Goal: Information Seeking & Learning: Check status

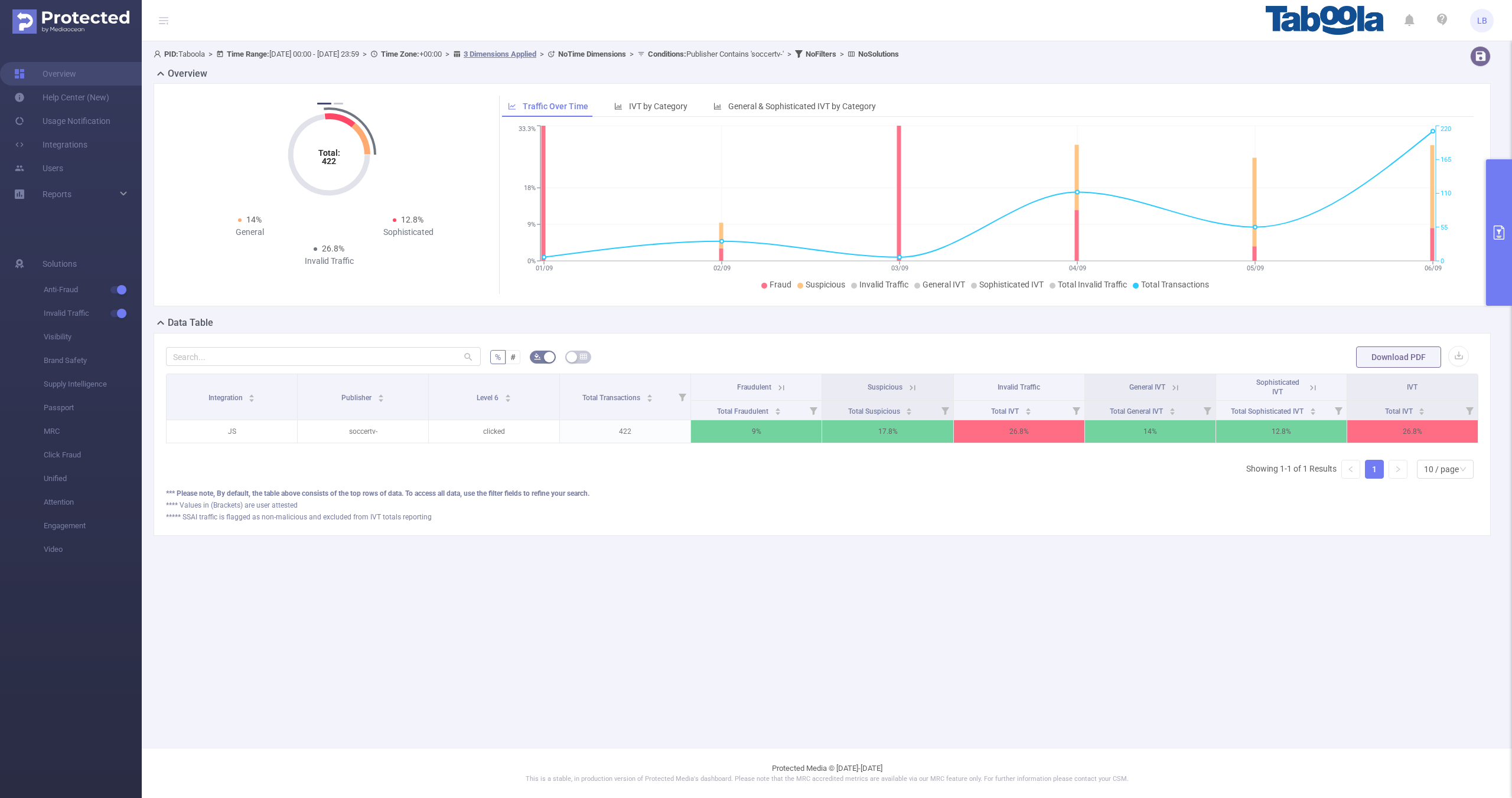
click at [1486, 240] on button "primary" at bounding box center [1499, 232] width 26 height 146
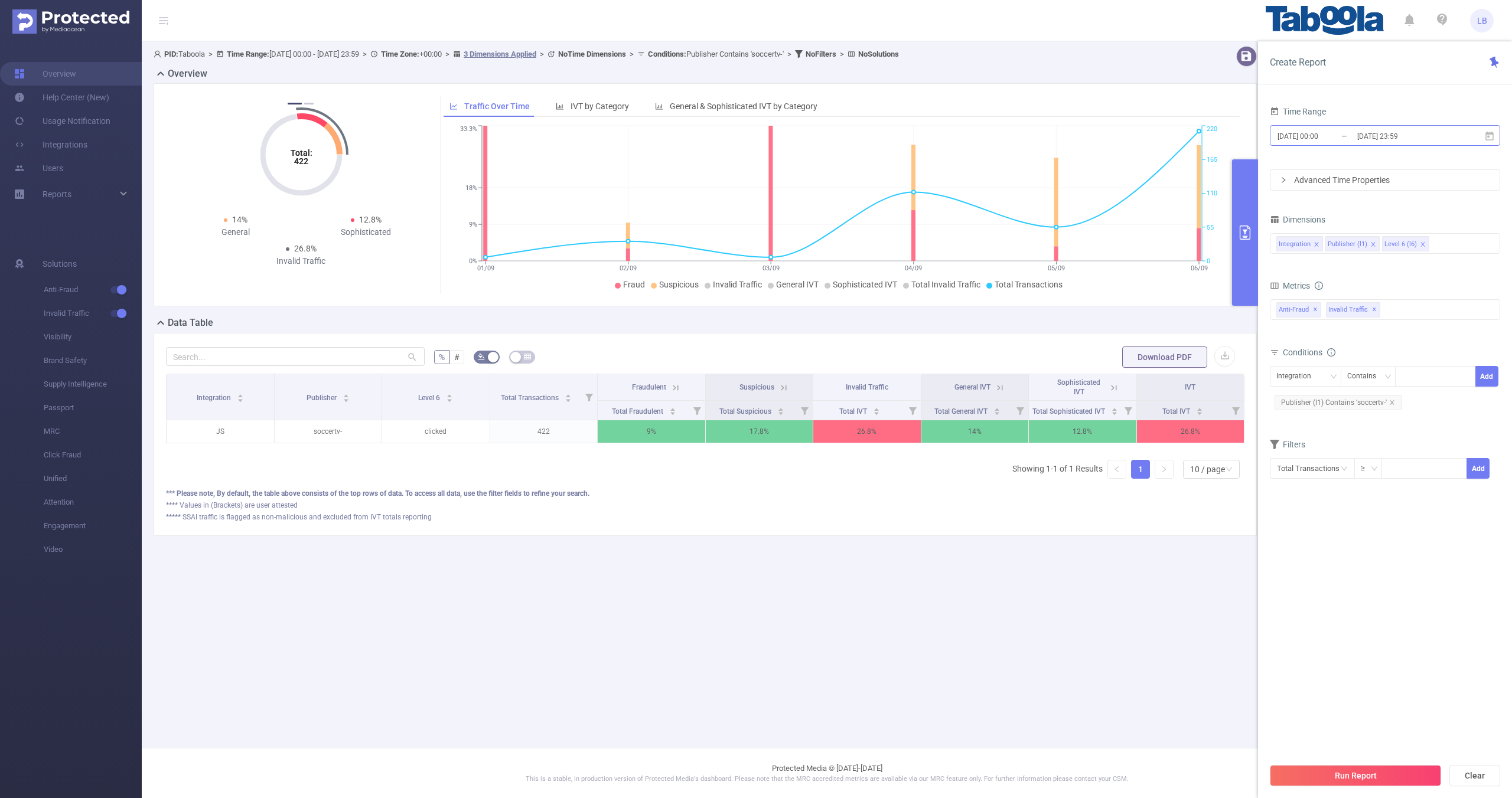
click at [1323, 135] on input "[DATE] 00:00" at bounding box center [1324, 135] width 96 height 16
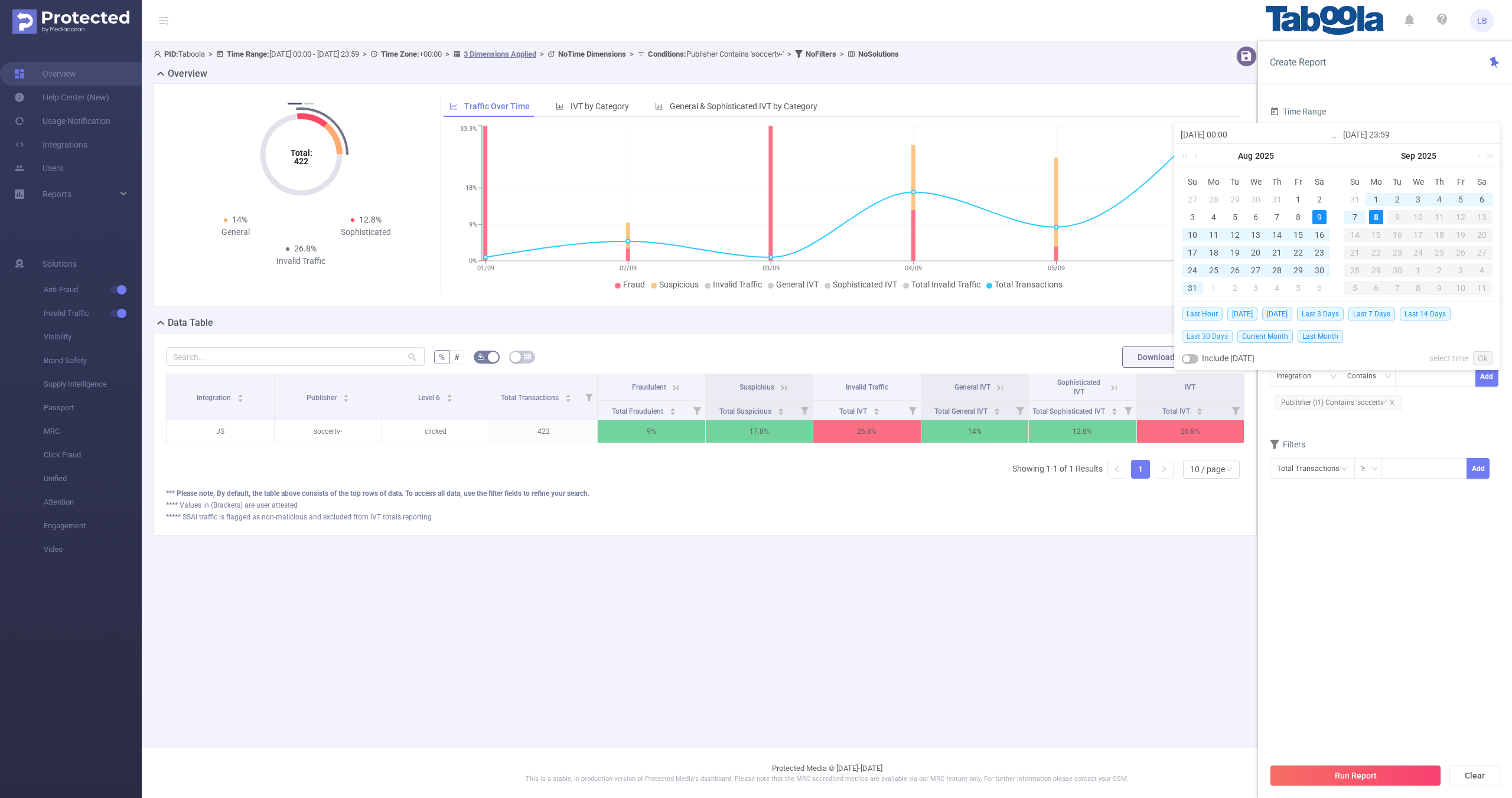
click at [1201, 341] on span "Last 30 Days" at bounding box center [1207, 336] width 51 height 13
type input "[DATE] 00:00"
type input "[DATE] 23:59"
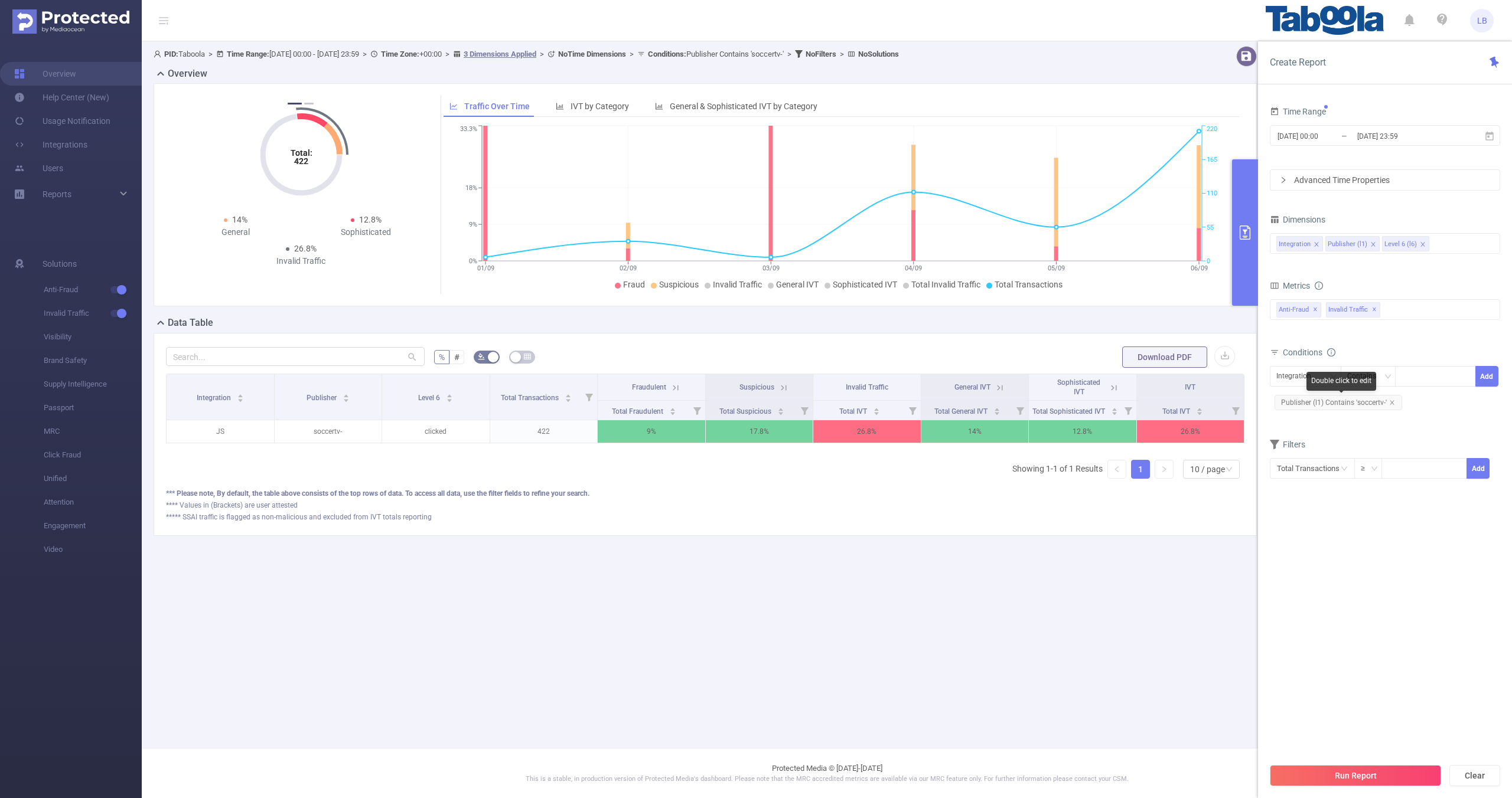
click at [1397, 402] on span "Publisher (l1) Contains 'soccertv-'" at bounding box center [1338, 403] width 128 height 16
click at [1393, 402] on span "Publisher (l1) Contains 'soccertv-'" at bounding box center [1338, 403] width 128 height 16
click at [1392, 402] on icon "icon: close" at bounding box center [1392, 403] width 6 height 6
click at [1334, 379] on icon "icon: down" at bounding box center [1333, 377] width 7 height 7
click at [1330, 411] on li "Publisher (l1)" at bounding box center [1306, 419] width 72 height 19
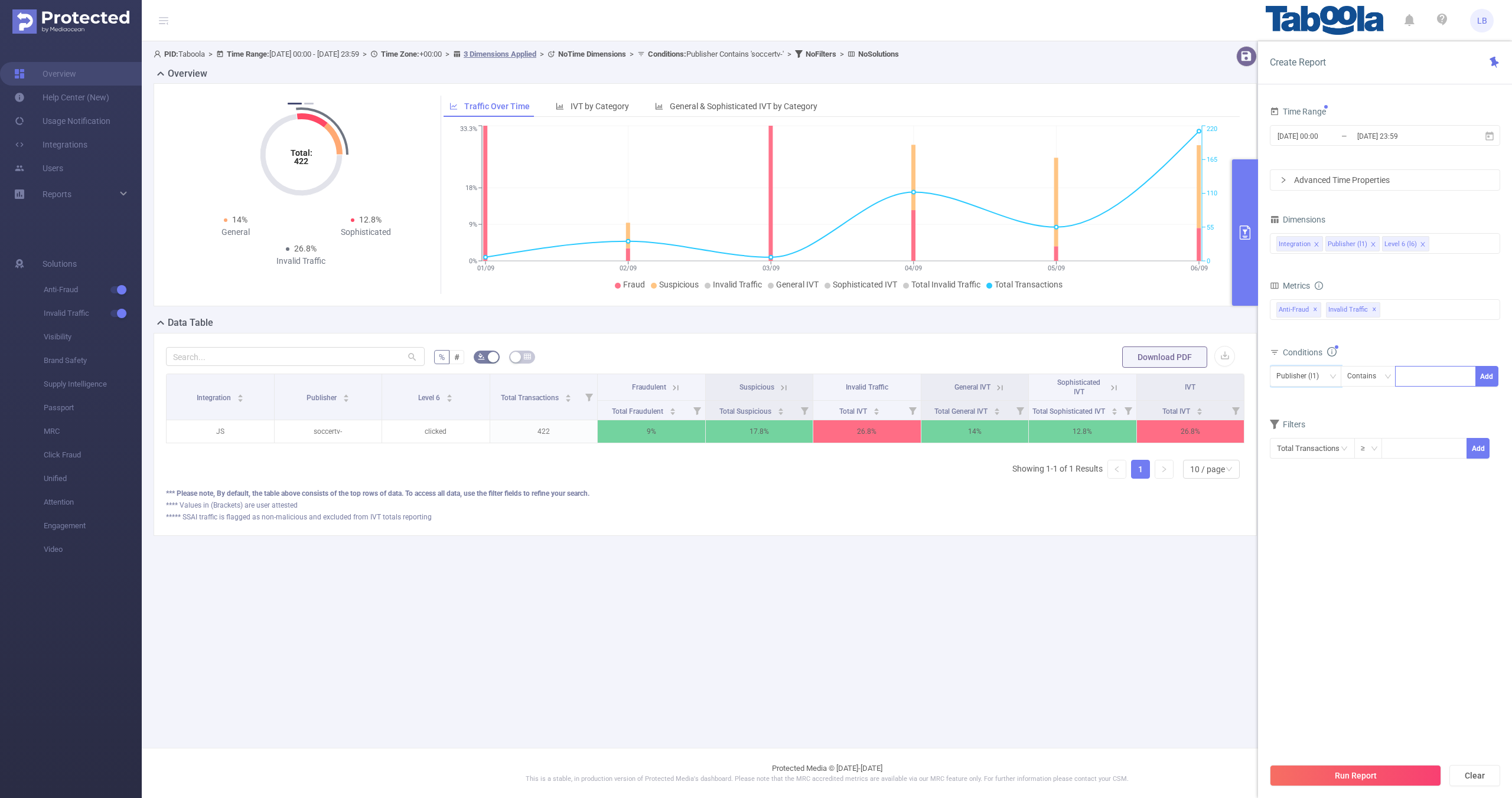
click at [1429, 374] on div at bounding box center [1436, 376] width 68 height 19
paste input "snackpulse"
type input "snackpulse"
click at [1498, 380] on span "Publisher (l1) Contains snackpulse Add" at bounding box center [1385, 376] width 230 height 20
click at [1494, 370] on button "Add" at bounding box center [1486, 376] width 23 height 20
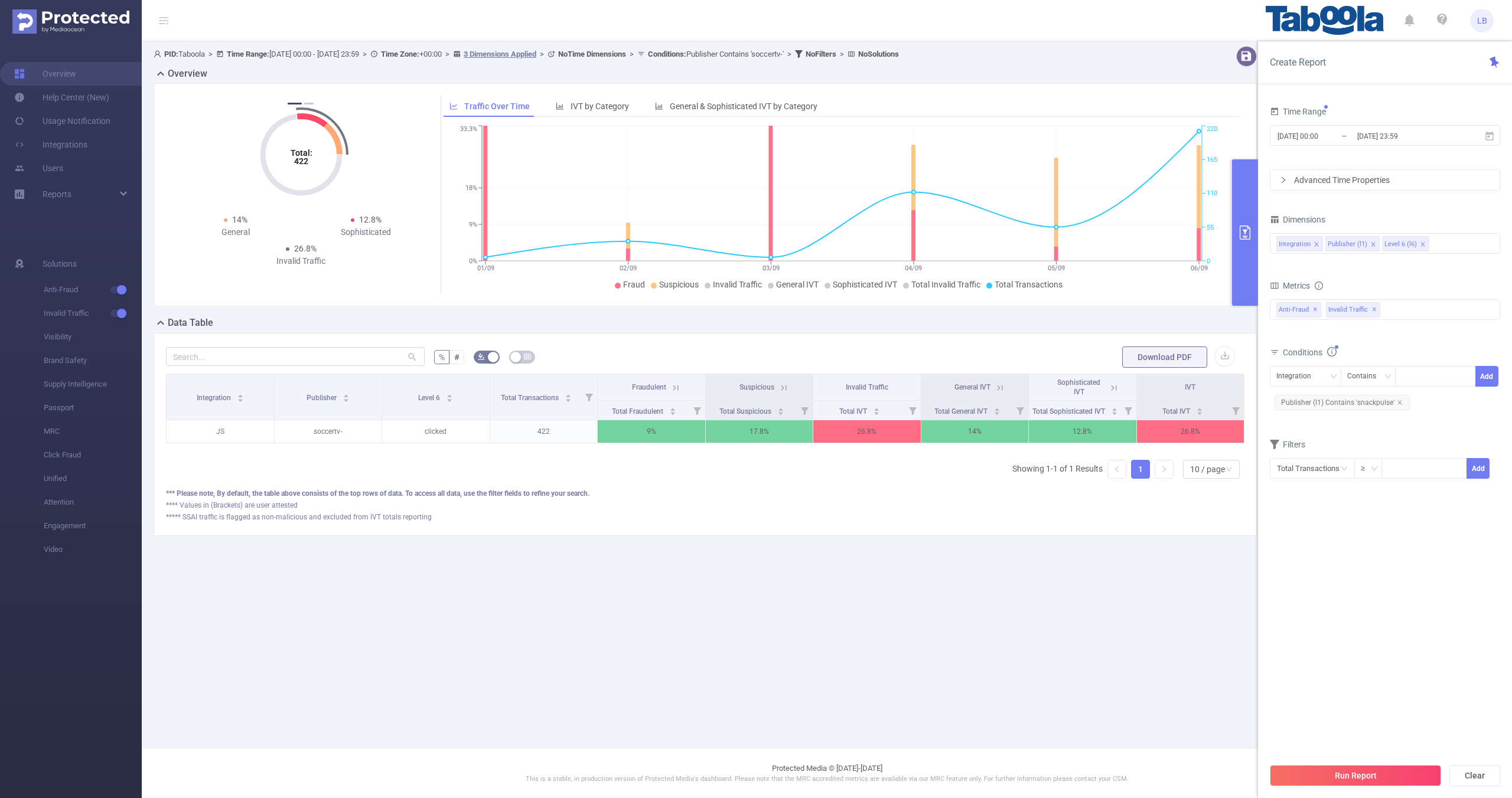
click at [1333, 757] on div "Run Report Clear" at bounding box center [1385, 775] width 254 height 45
click at [1324, 770] on button "Run Report" at bounding box center [1356, 775] width 171 height 21
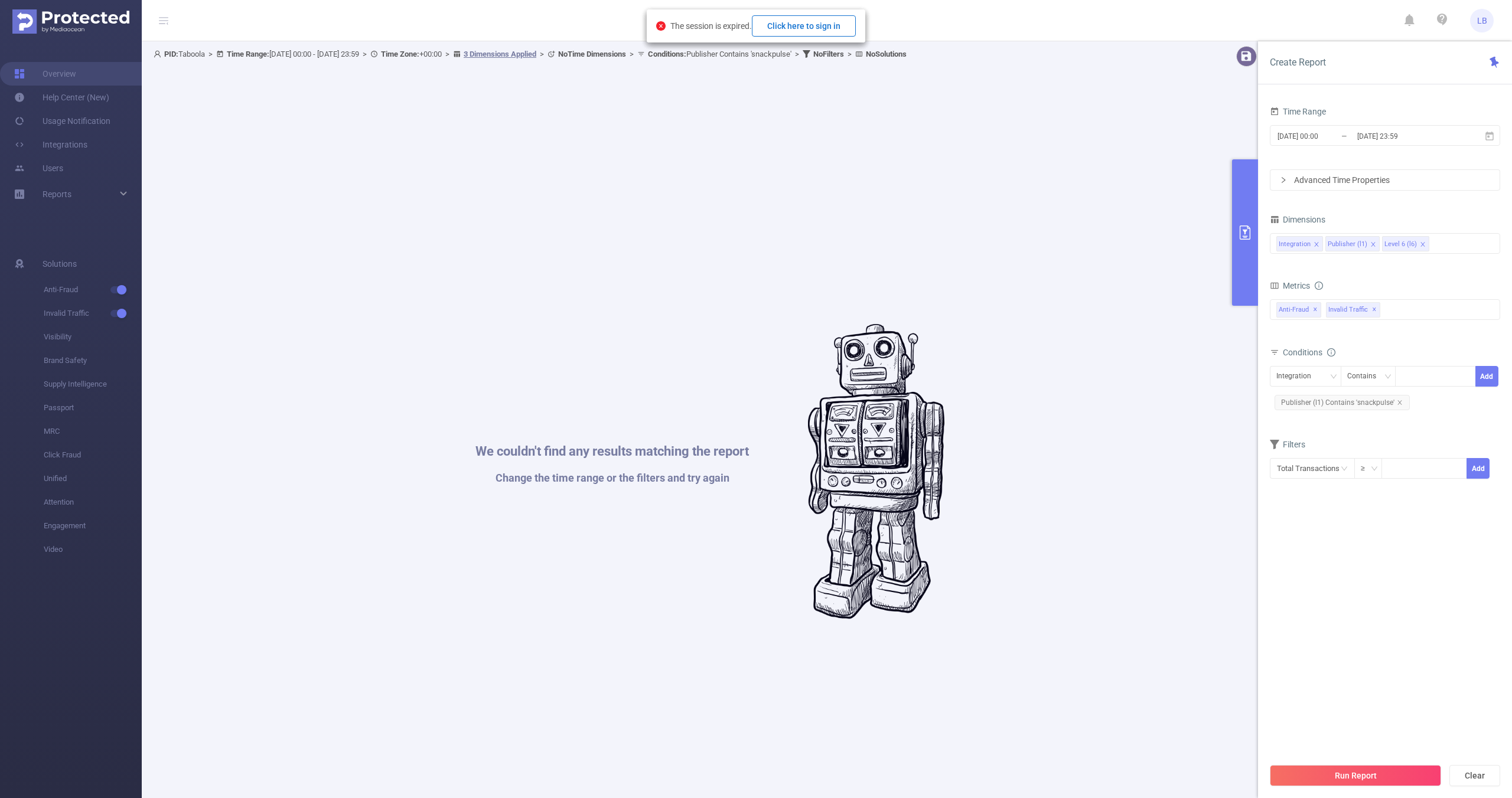
click at [814, 34] on button "Click here to sign in" at bounding box center [803, 26] width 104 height 21
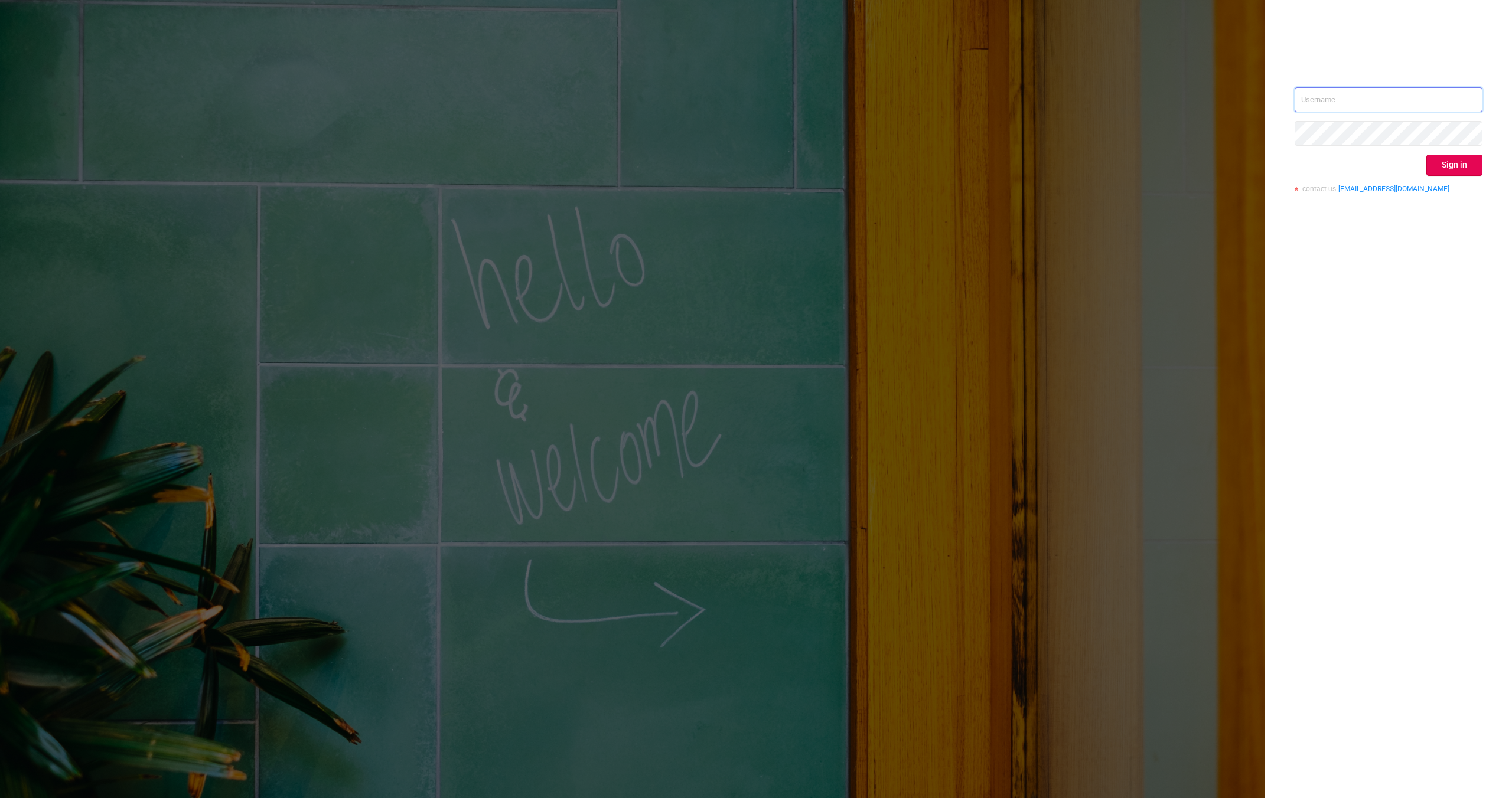
click at [1346, 102] on input "text" at bounding box center [1389, 99] width 188 height 25
type input "[EMAIL_ADDRESS][DOMAIN_NAME]"
click at [1448, 165] on button "Sign in" at bounding box center [1454, 165] width 56 height 21
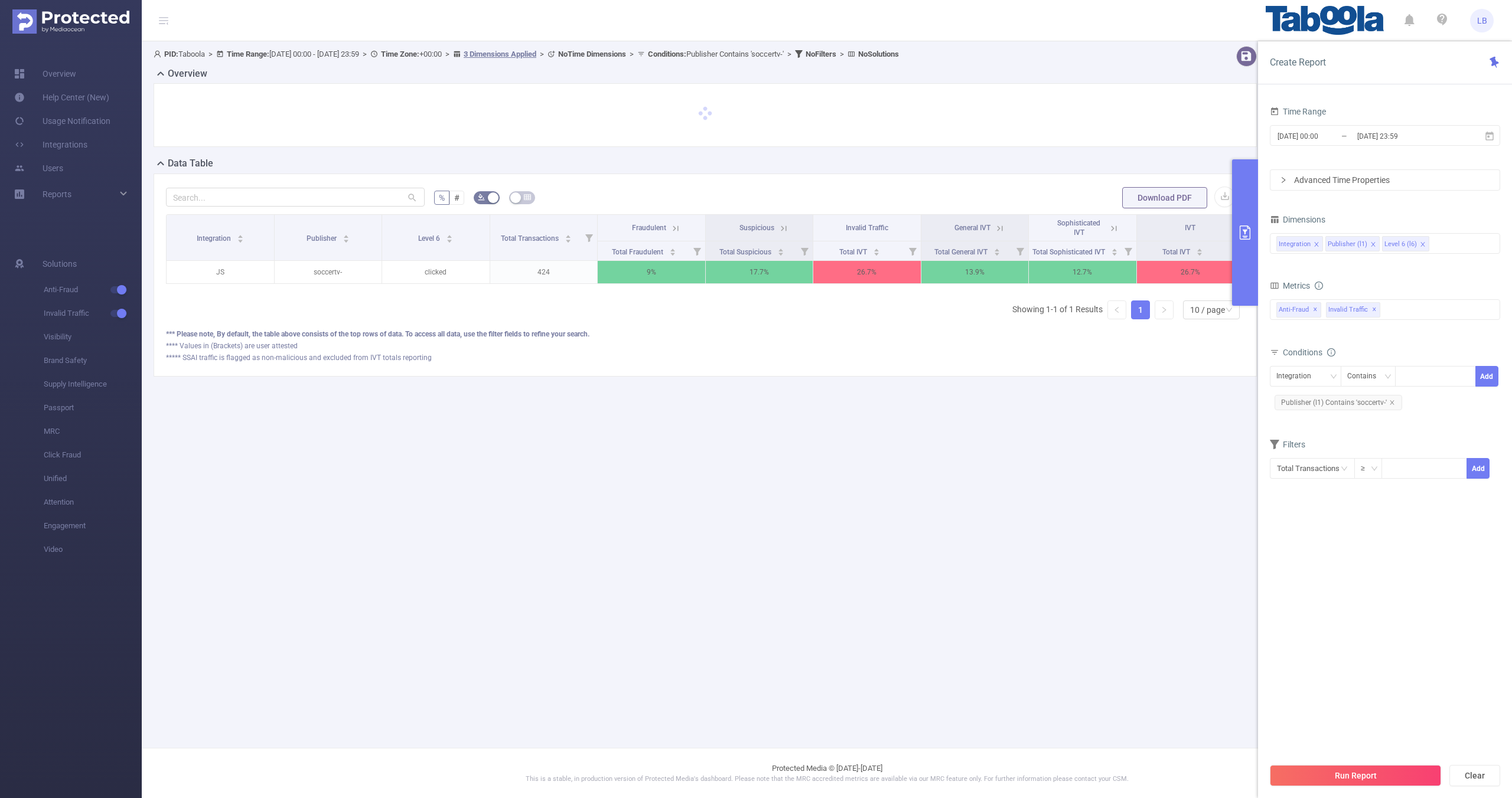
scroll to position [0, 3]
click at [1395, 400] on span "Publisher (l1) Contains 'soccertv-'" at bounding box center [1338, 403] width 128 height 16
click at [1394, 401] on span "Publisher (l1) Contains 'soccertv-'" at bounding box center [1338, 403] width 128 height 16
click at [1393, 402] on span "Publisher (l1) Contains 'soccertv-'" at bounding box center [1338, 403] width 128 height 16
click at [1392, 402] on icon "icon: close" at bounding box center [1392, 403] width 6 height 6
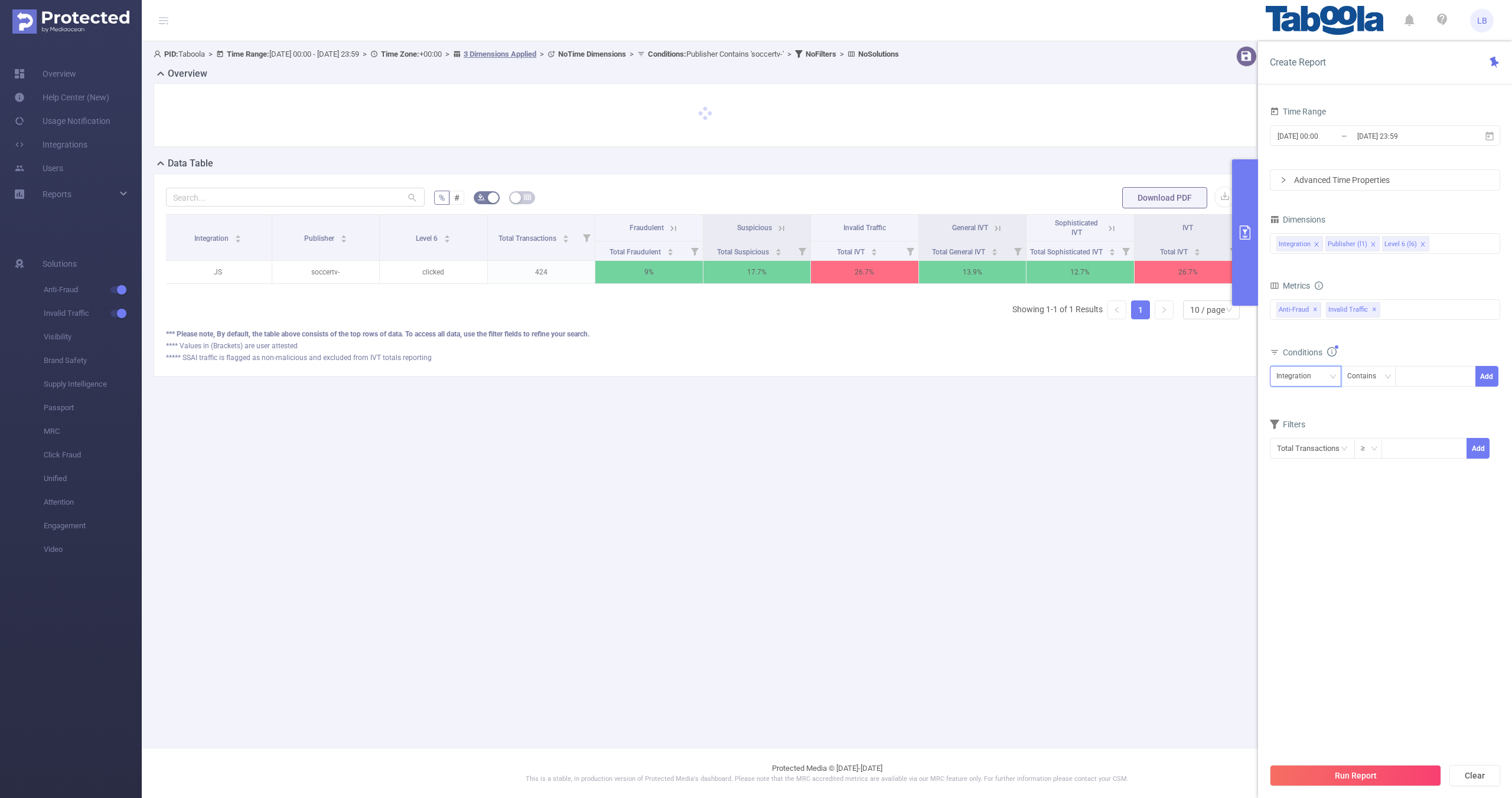
click at [1310, 375] on div "Integration" at bounding box center [1298, 376] width 43 height 19
click at [1321, 415] on li "Publisher (l1)" at bounding box center [1306, 419] width 72 height 19
click at [1415, 375] on div at bounding box center [1436, 376] width 68 height 19
paste input "snackpulse"
type input "snackpulse"
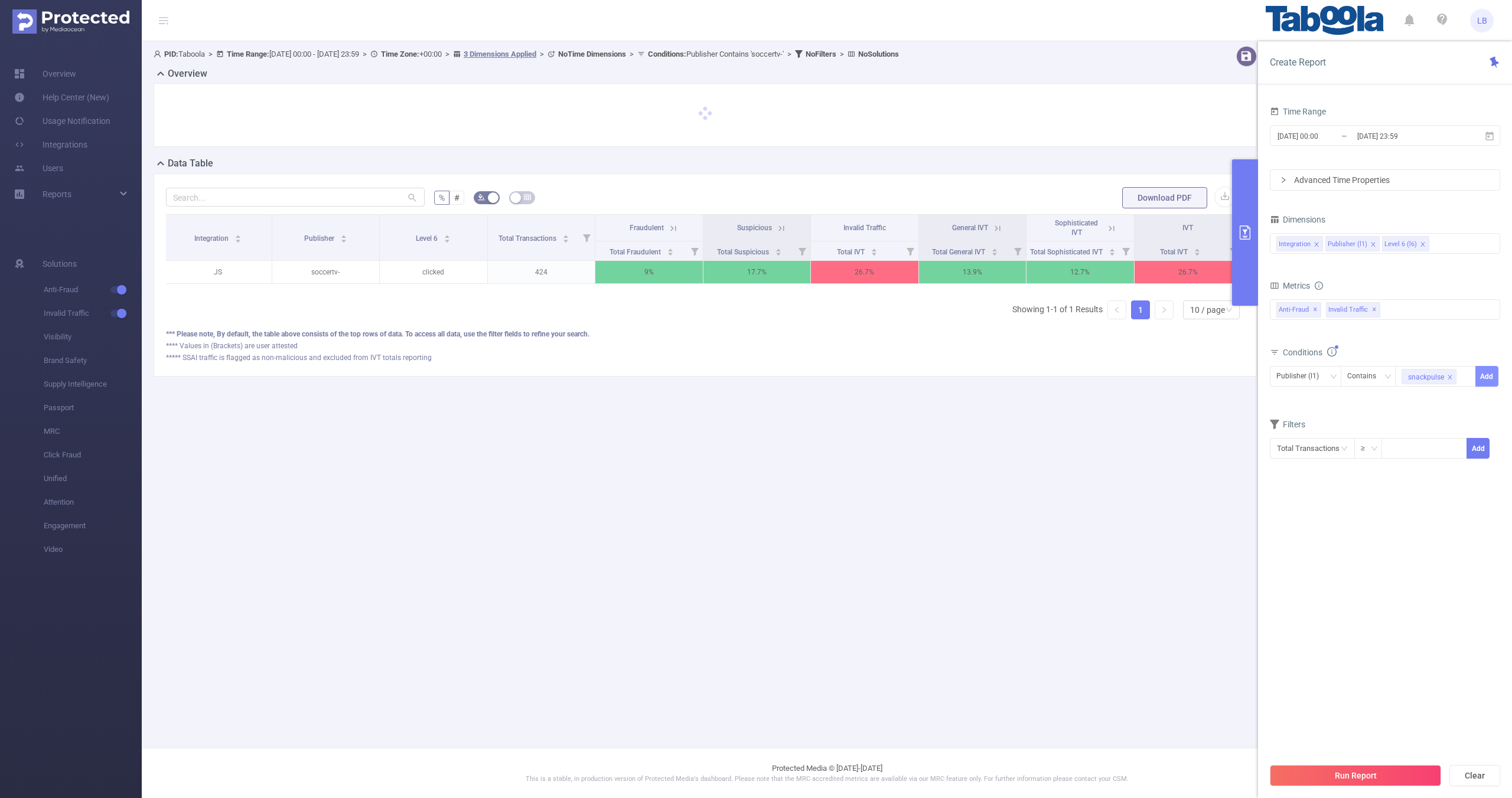
click at [1484, 381] on button "Add" at bounding box center [1486, 376] width 23 height 20
drag, startPoint x: 1303, startPoint y: 151, endPoint x: 1305, endPoint y: 138, distance: 13.2
click at [1303, 150] on div "Time Range [DATE] 00:00 _ [DATE] 23:59" at bounding box center [1385, 129] width 230 height 52
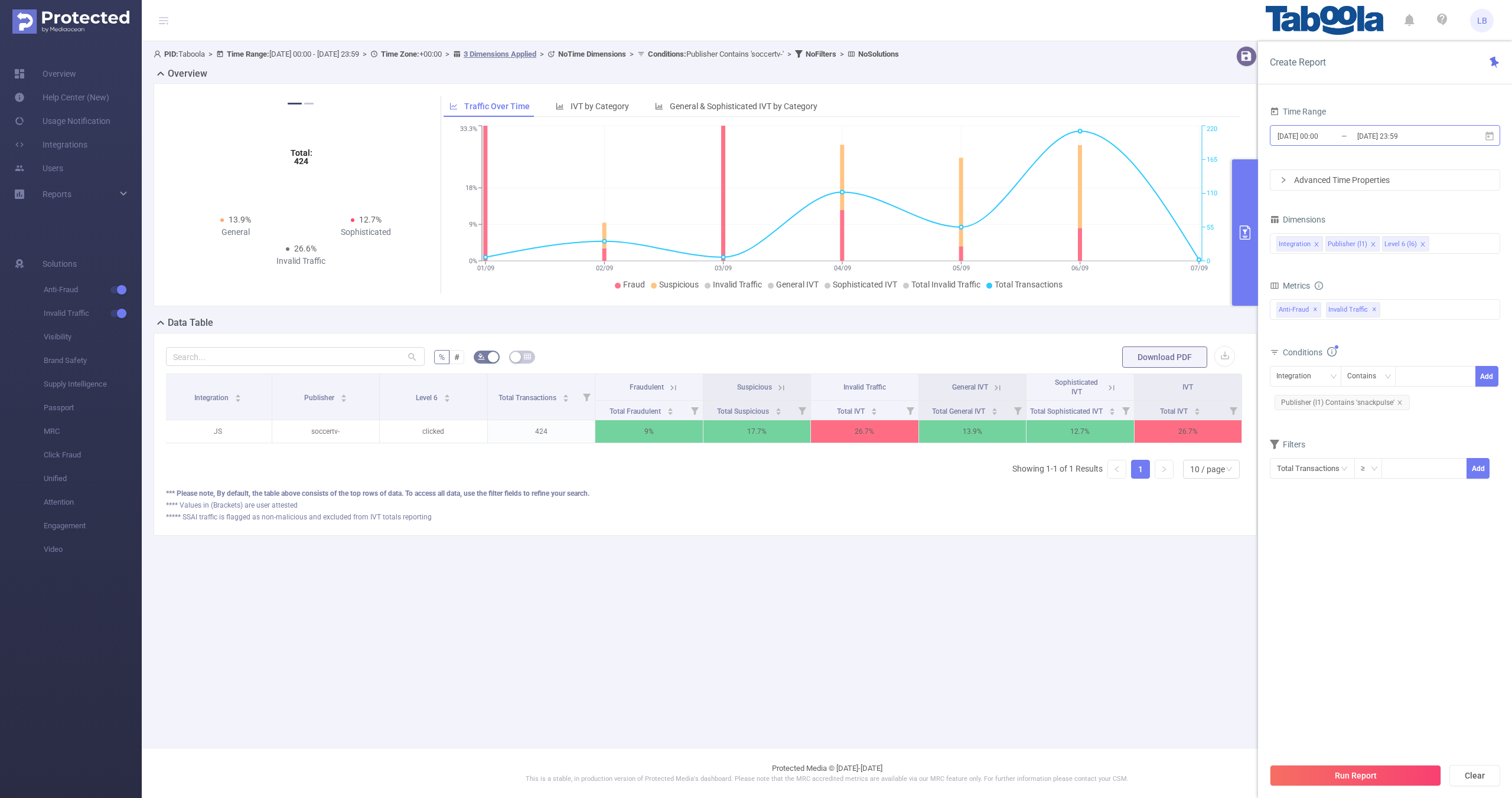
click at [1305, 138] on input "[DATE] 00:00" at bounding box center [1324, 135] width 96 height 16
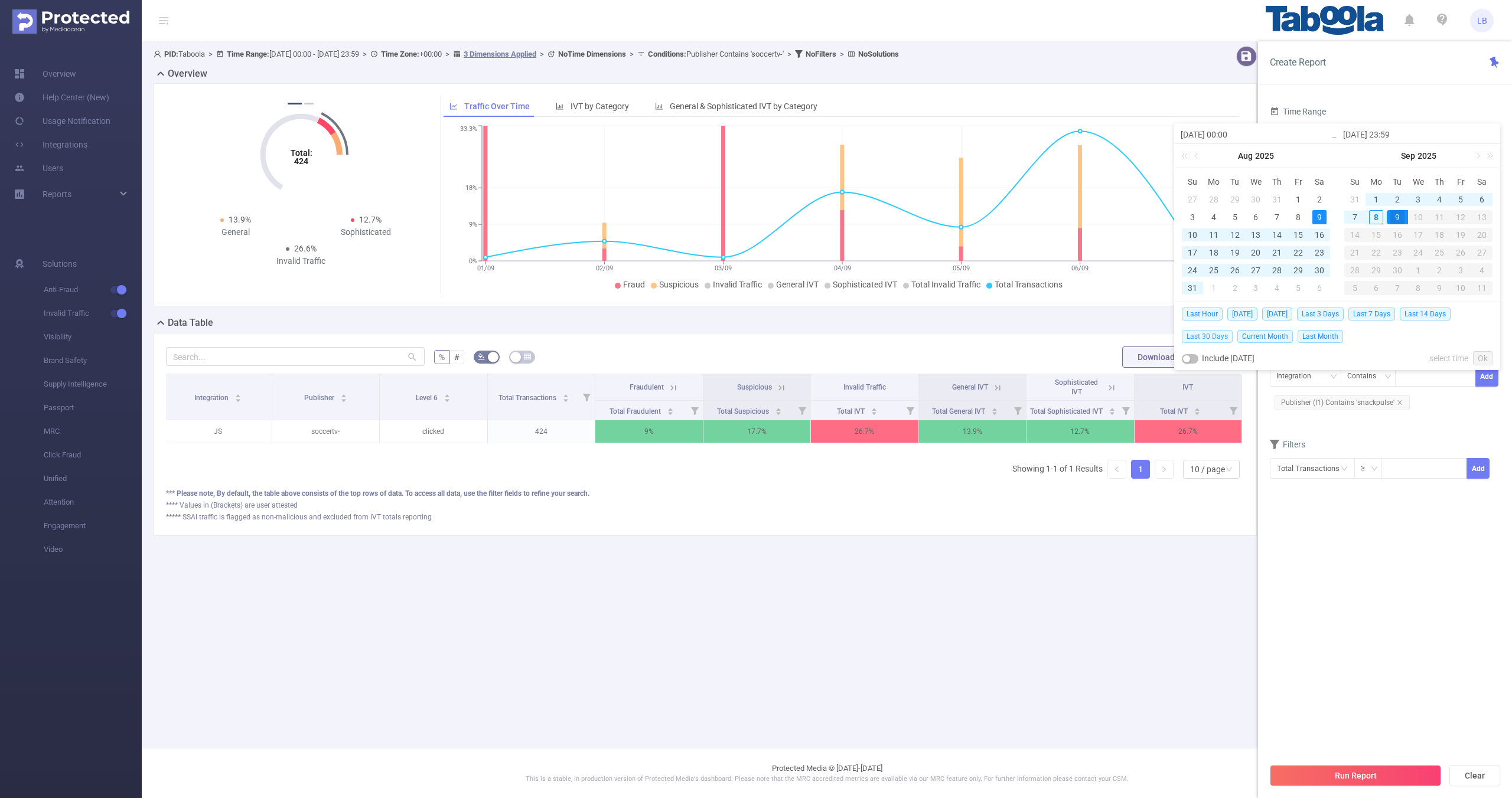
click at [1196, 337] on span "Last 30 Days" at bounding box center [1207, 336] width 51 height 13
type input "[DATE] 00:00"
type input "[DATE] 23:59"
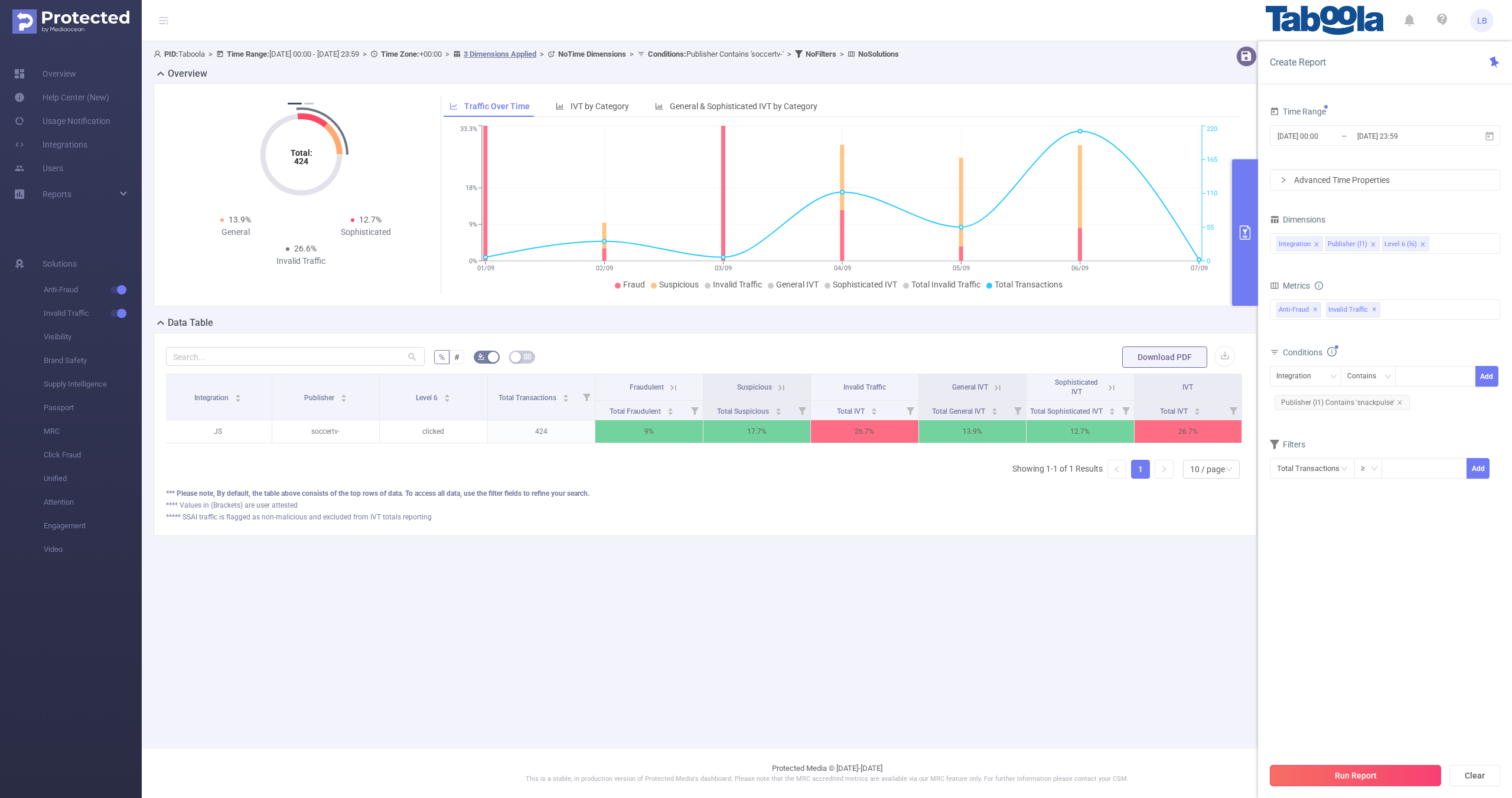
click at [1409, 771] on button "Run Report" at bounding box center [1356, 775] width 171 height 21
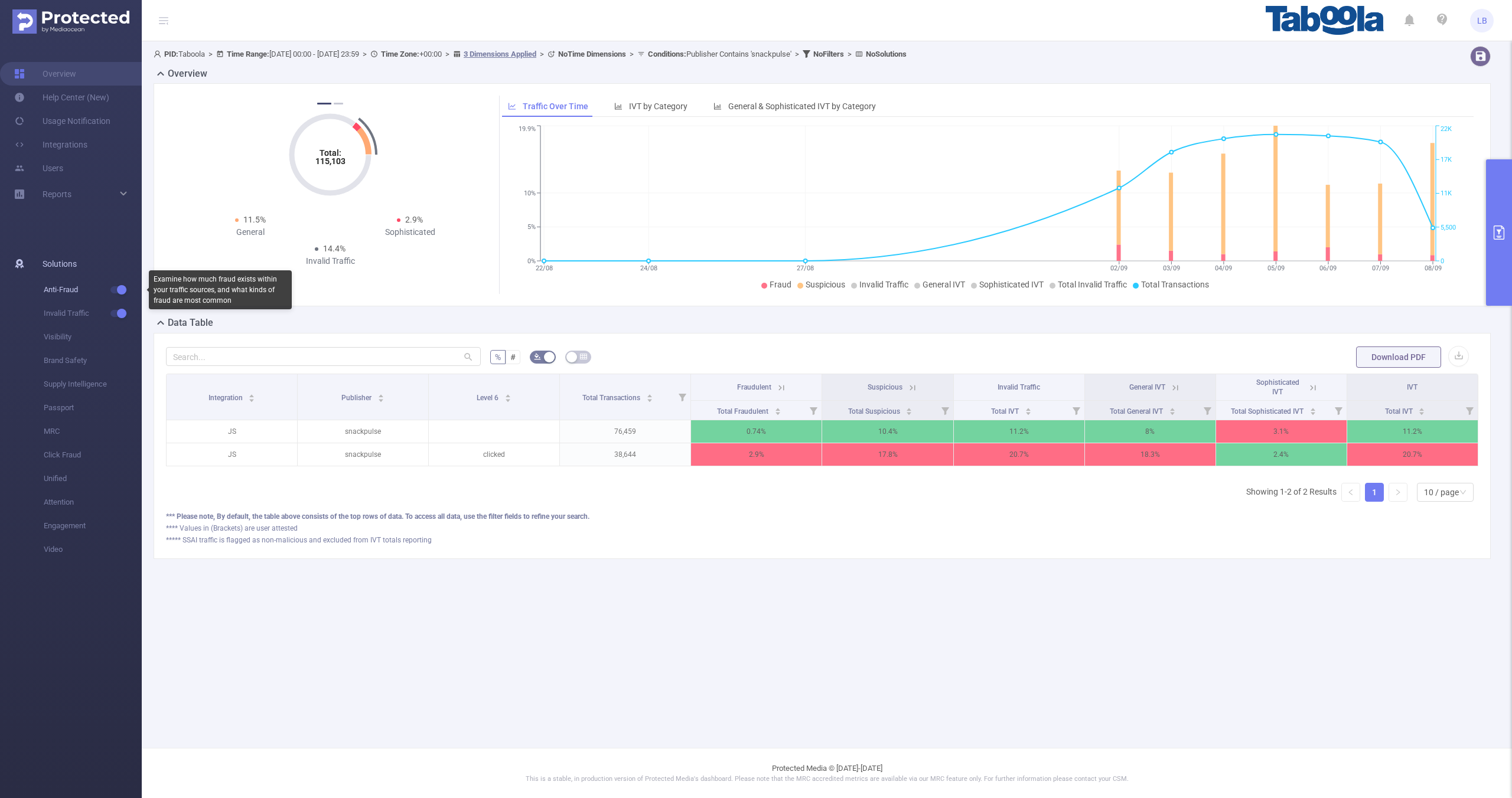
click at [121, 290] on button "button" at bounding box center [119, 290] width 17 height 7
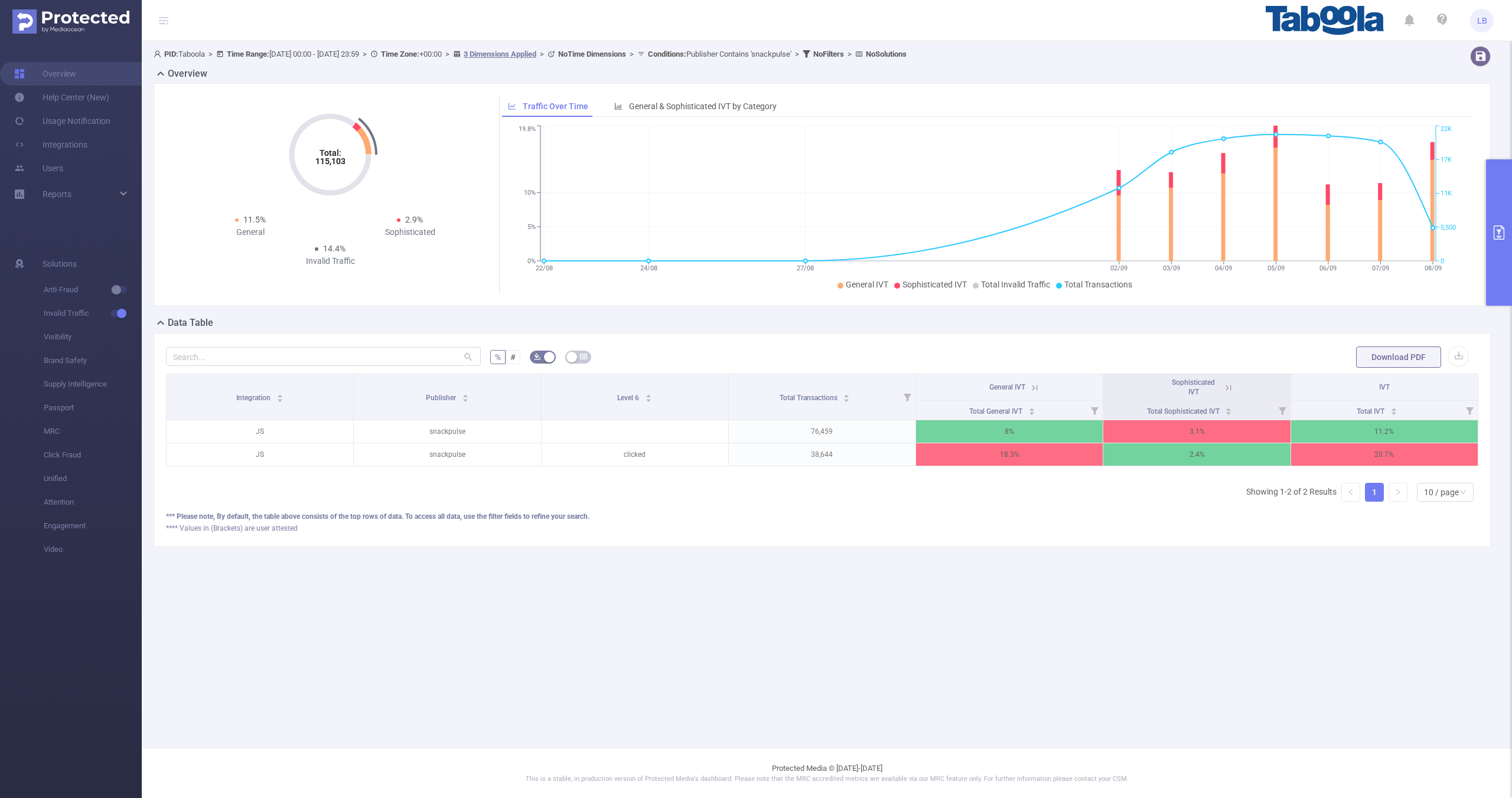
click at [1033, 390] on icon at bounding box center [1035, 388] width 11 height 11
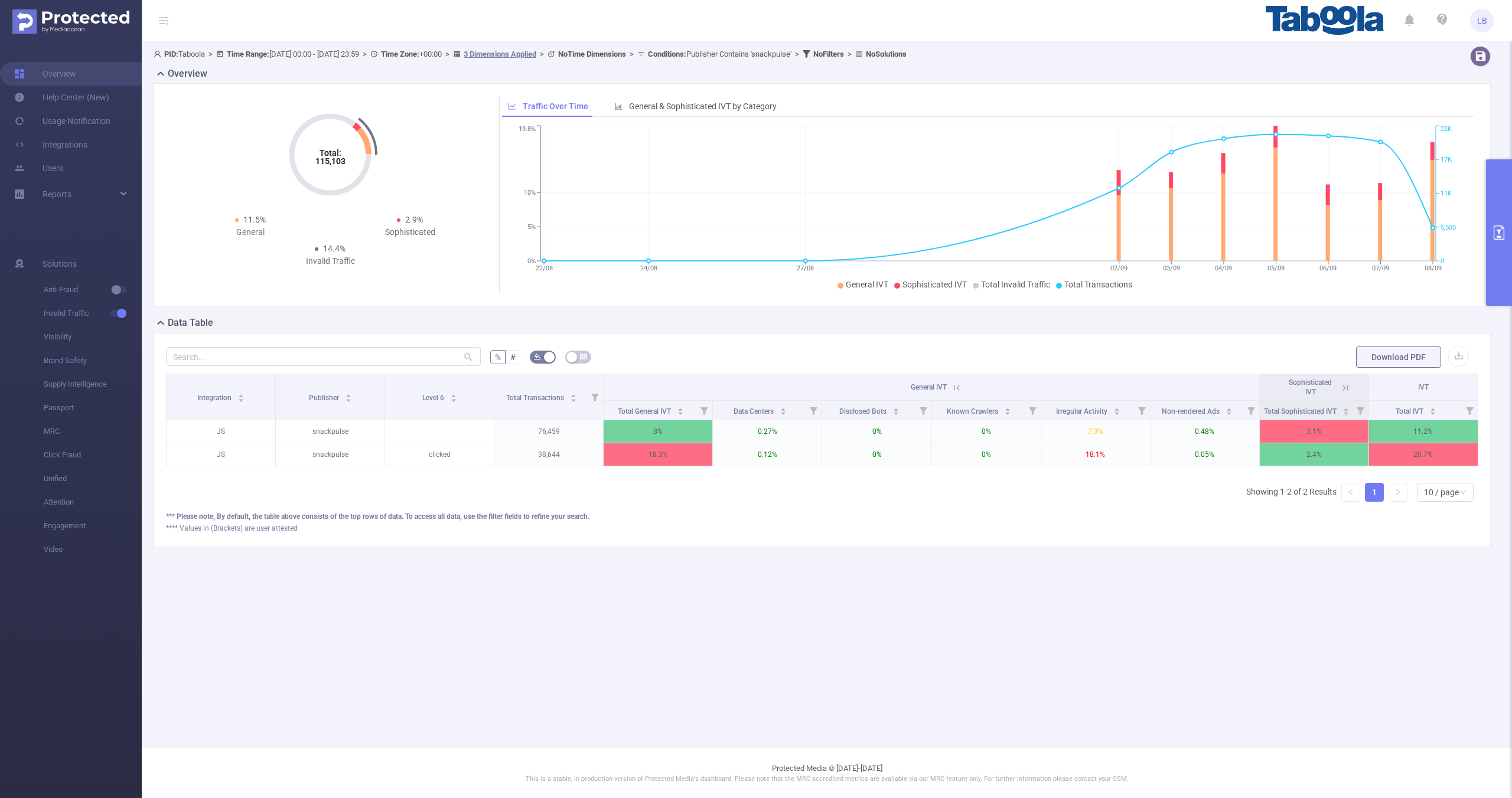
scroll to position [0, 3]
click at [959, 385] on icon at bounding box center [955, 388] width 11 height 11
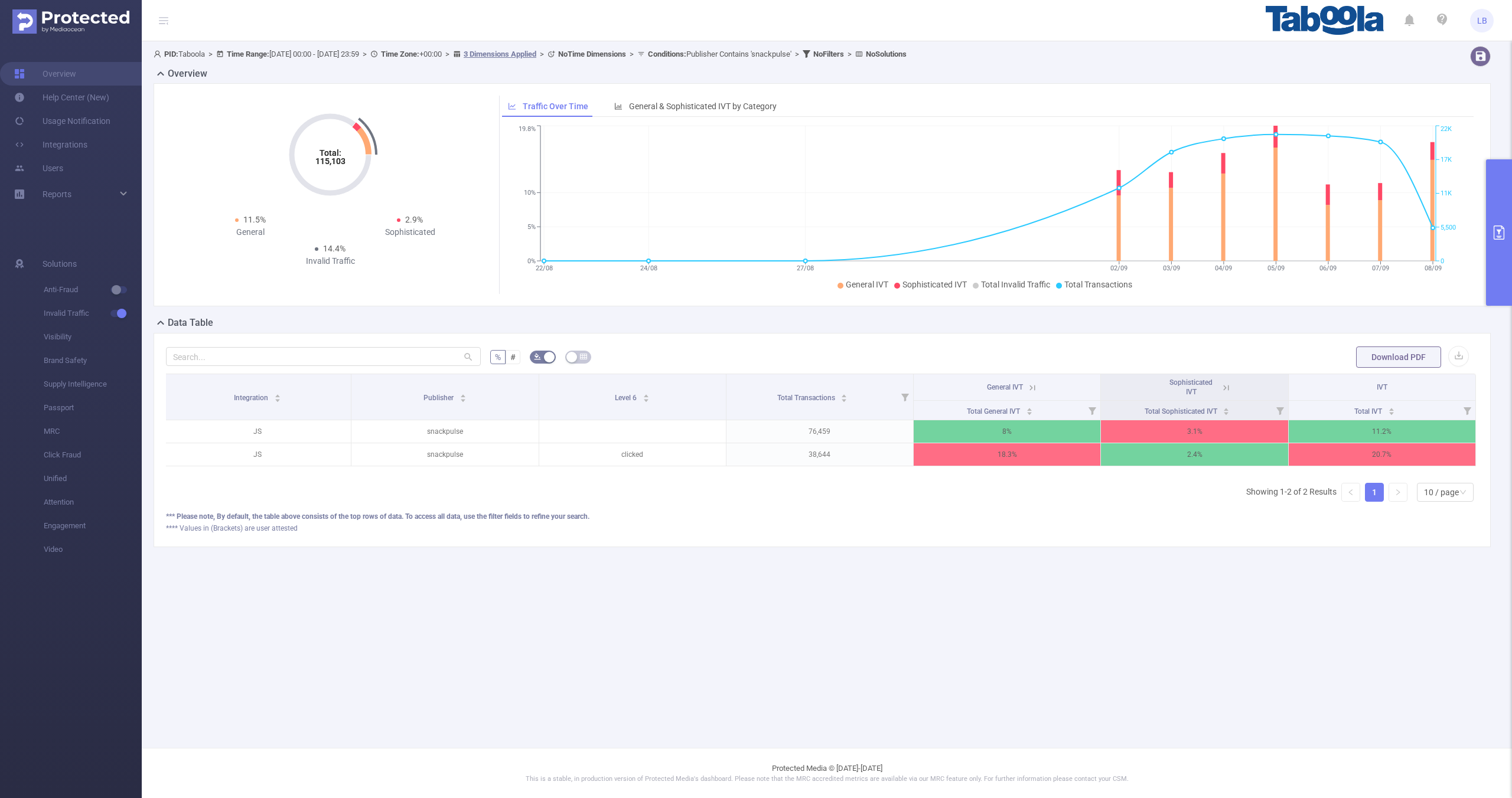
click at [1503, 253] on button "primary" at bounding box center [1499, 232] width 26 height 146
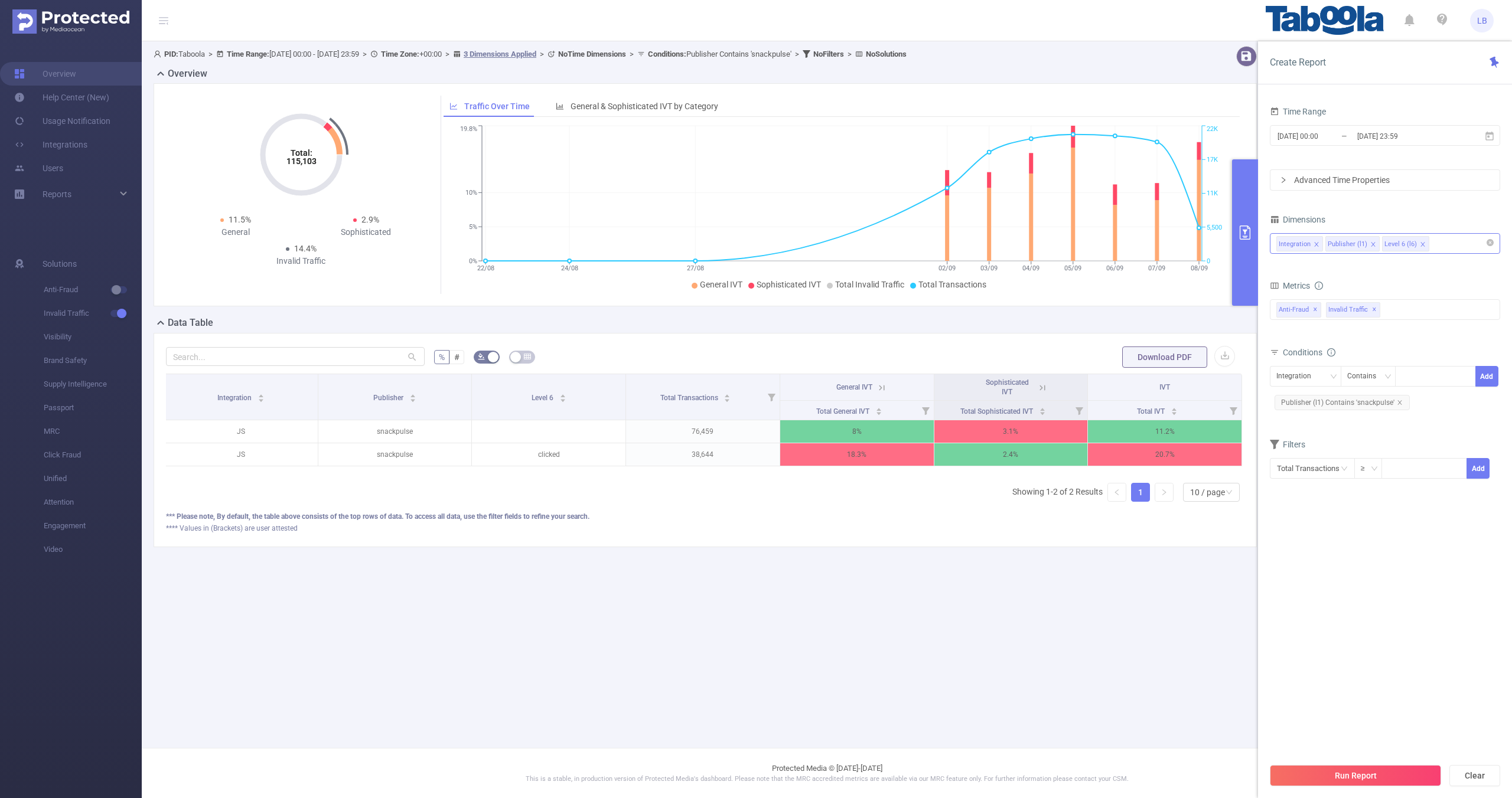
click at [1438, 244] on div "Integration Publisher (l1) Level 6 (l6)" at bounding box center [1385, 243] width 217 height 19
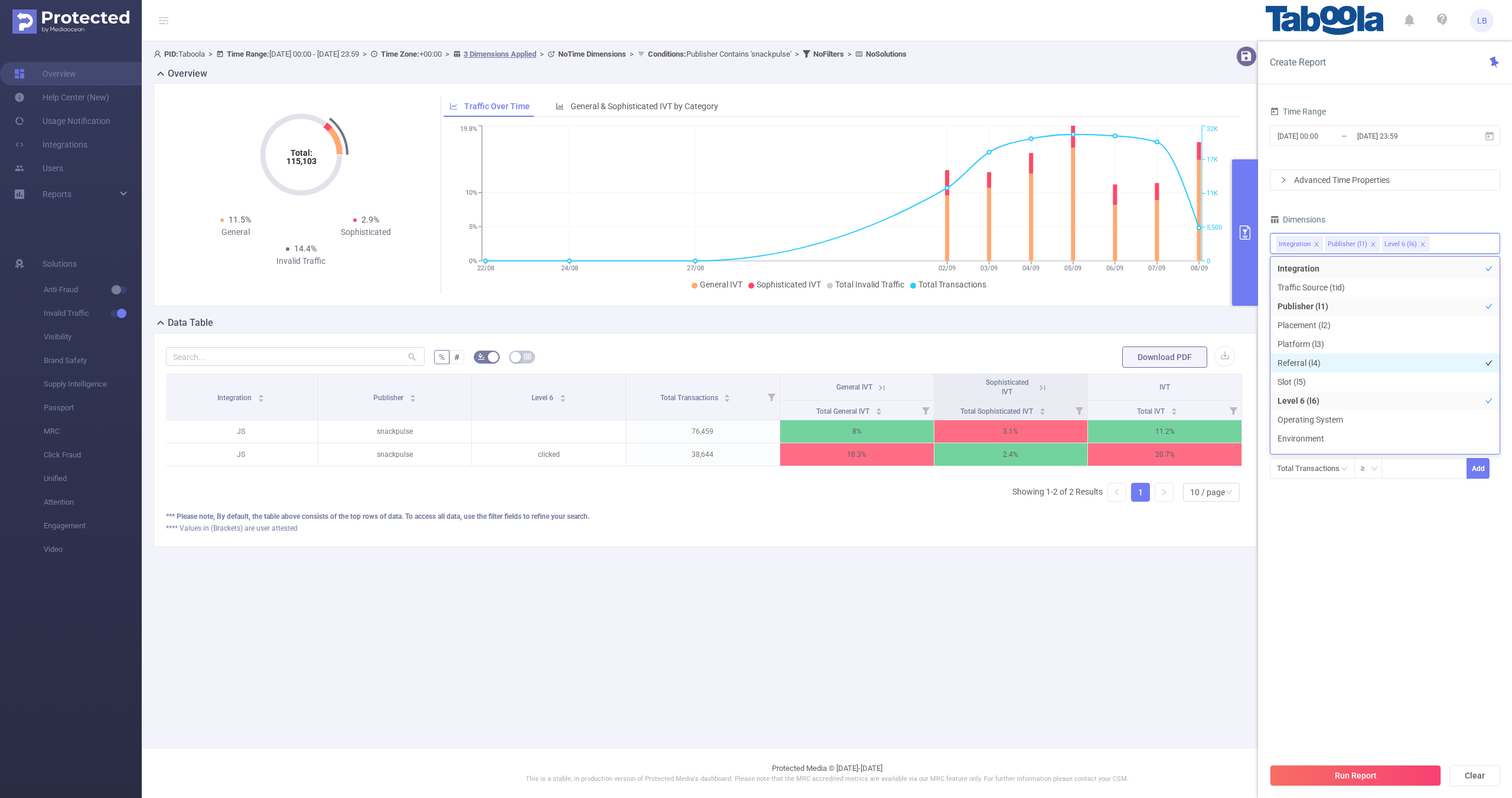
drag, startPoint x: 1326, startPoint y: 352, endPoint x: 1324, endPoint y: 359, distance: 7.3
click at [1324, 359] on ul "Integration Traffic Source (tid) Publisher (l1) Placement (l2) Platform (l3) Re…" at bounding box center [1385, 356] width 230 height 199
click at [1324, 360] on li "Referral (l4)" at bounding box center [1384, 363] width 229 height 19
click at [1370, 798] on div "Run Report Clear" at bounding box center [1385, 775] width 254 height 45
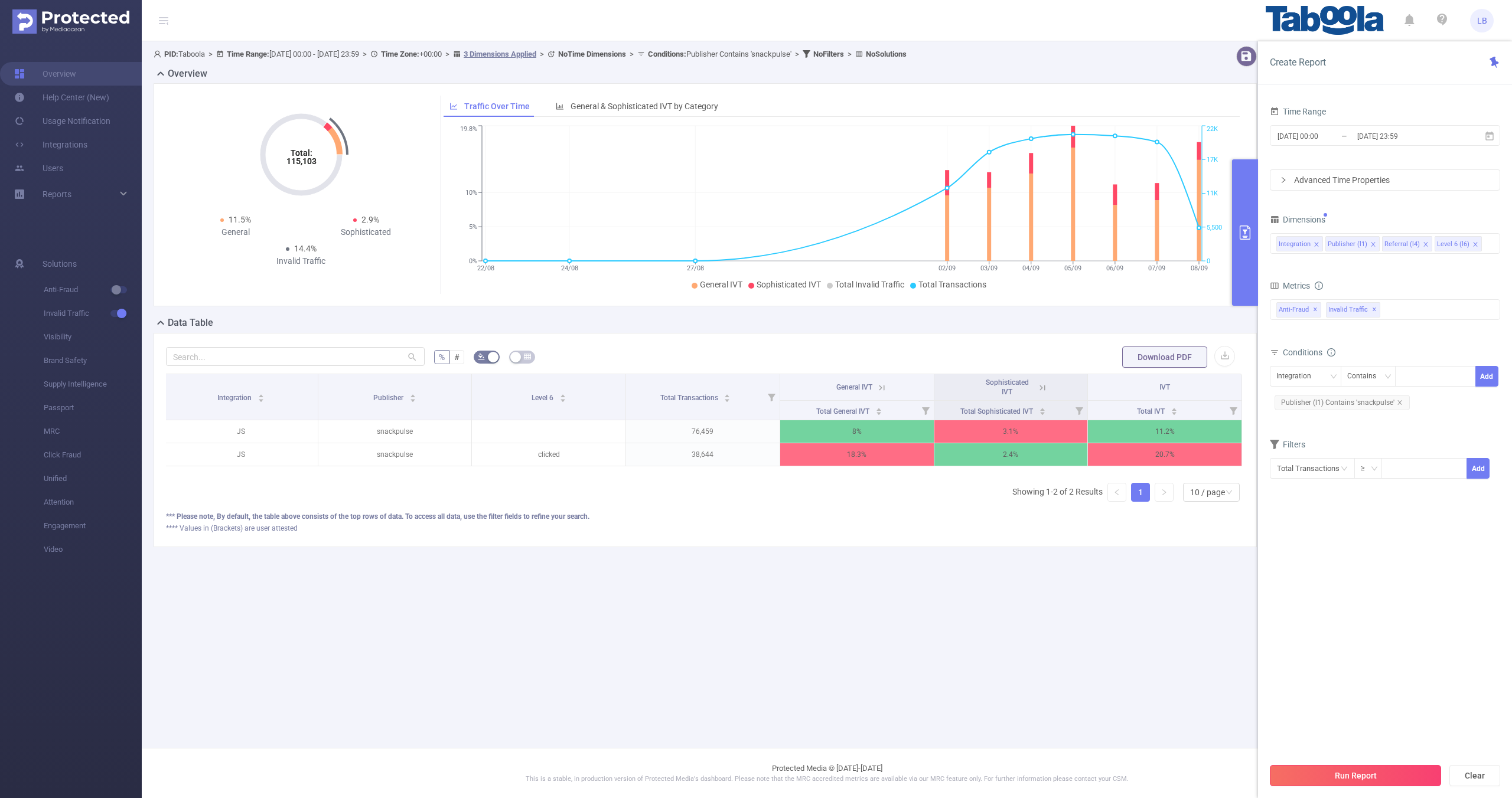
click at [1379, 777] on button "Run Report" at bounding box center [1356, 775] width 171 height 21
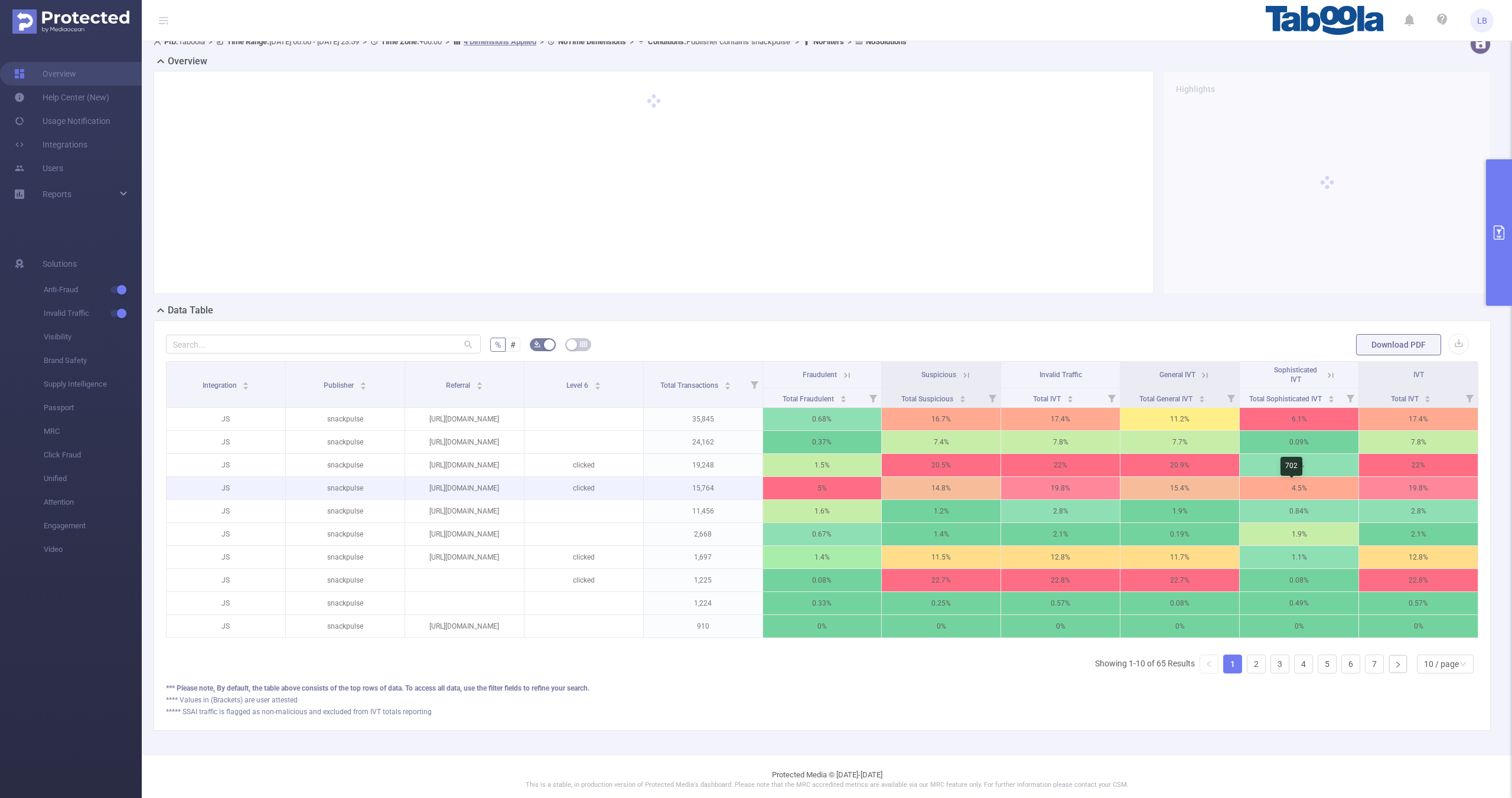
scroll to position [28, 0]
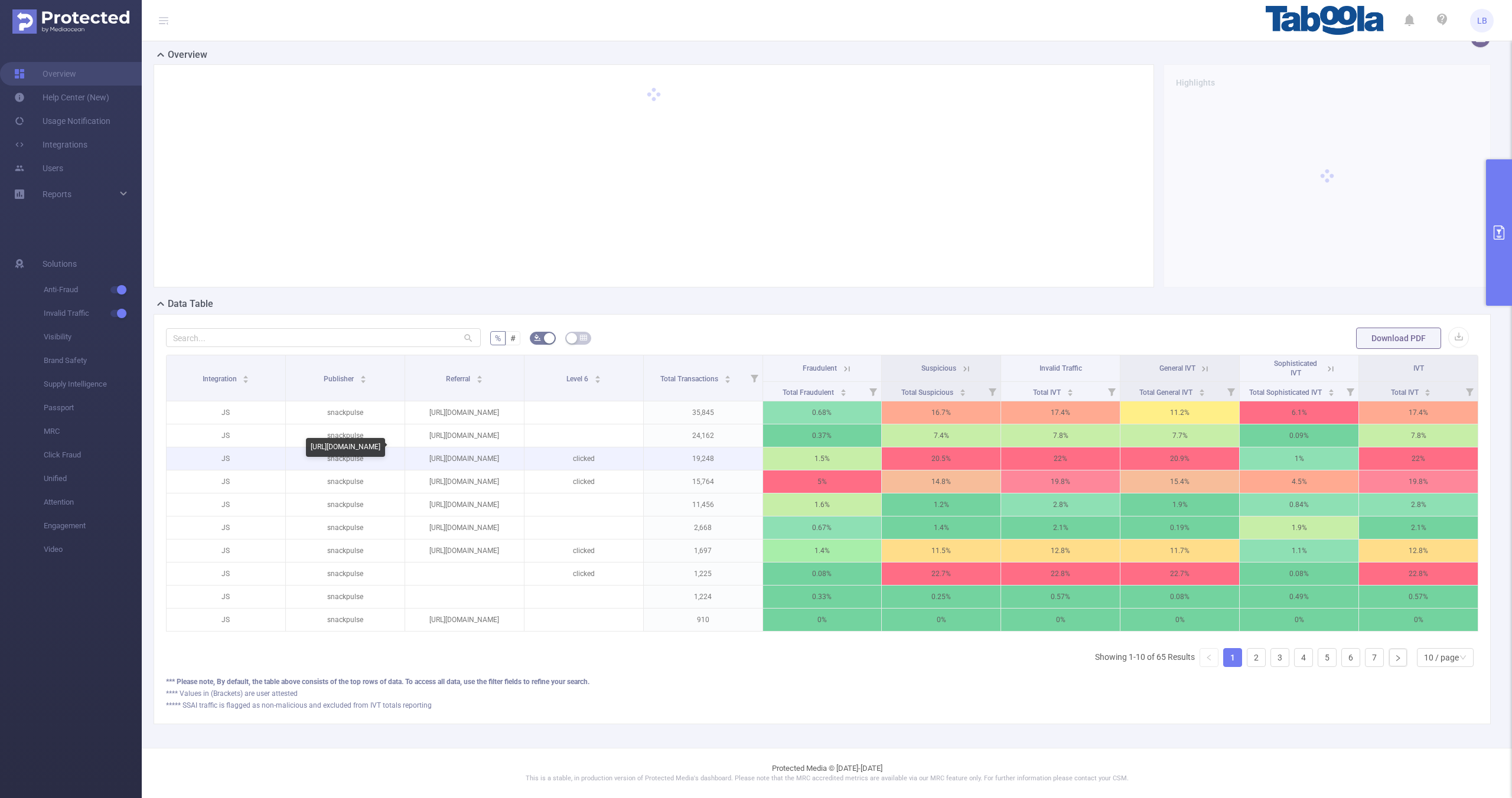
click at [443, 448] on p "[URL][DOMAIN_NAME]" at bounding box center [464, 459] width 119 height 22
click at [444, 448] on p "[URL][DOMAIN_NAME]" at bounding box center [464, 459] width 119 height 22
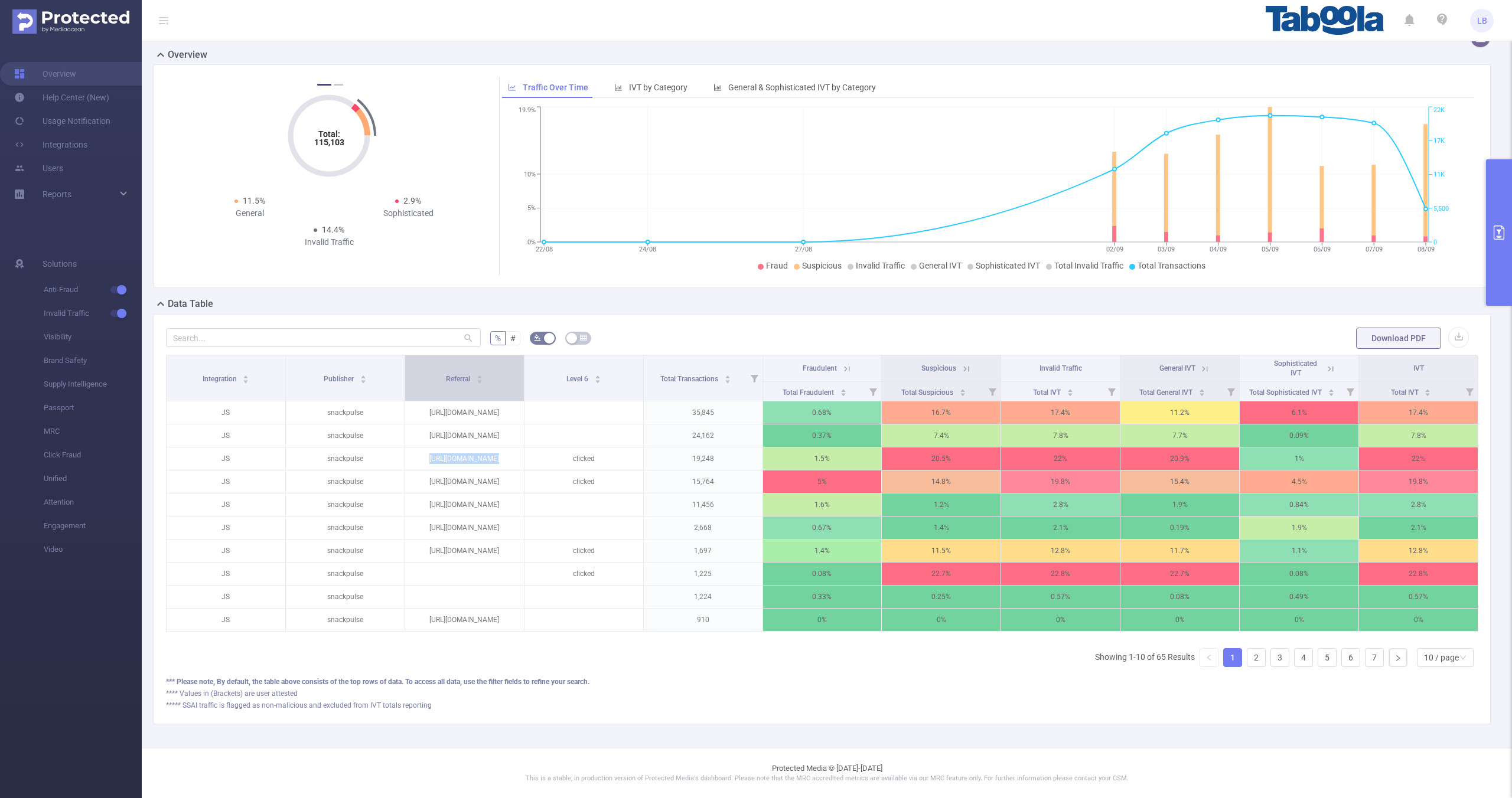
click at [471, 372] on div "Referral" at bounding box center [464, 378] width 37 height 12
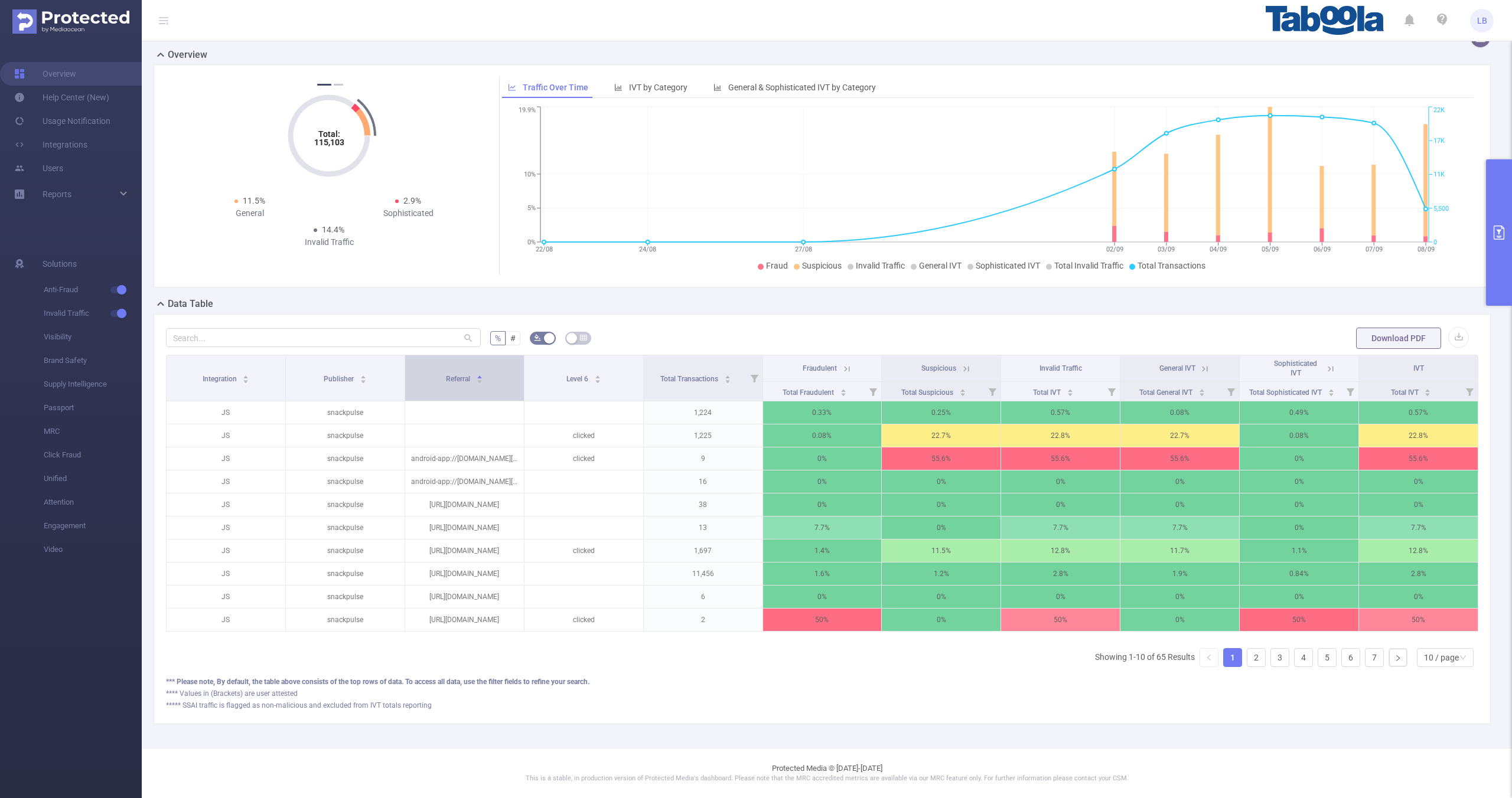
click at [472, 372] on div "Referral" at bounding box center [464, 378] width 37 height 12
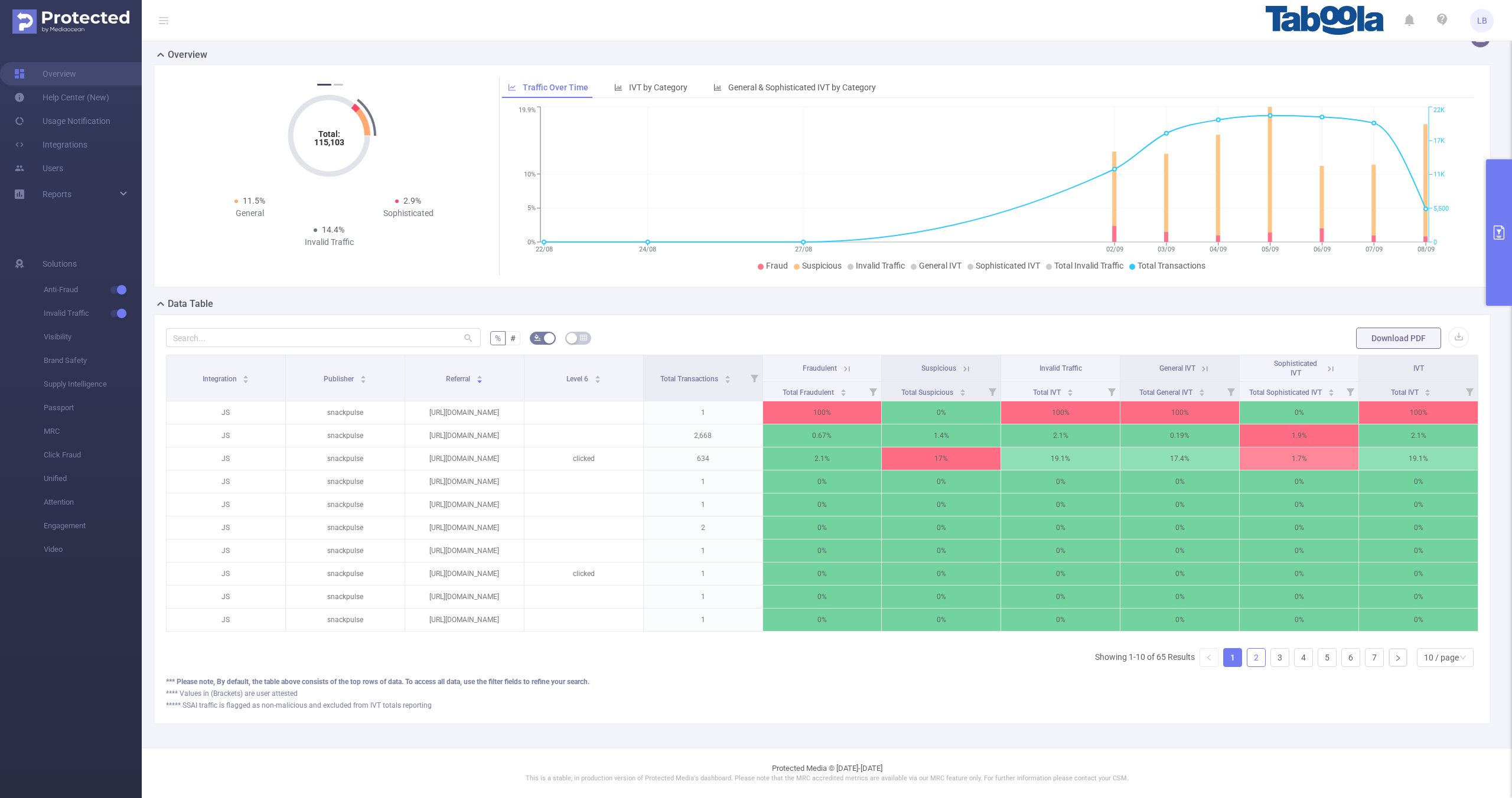
click at [1247, 663] on link "2" at bounding box center [1255, 657] width 17 height 17
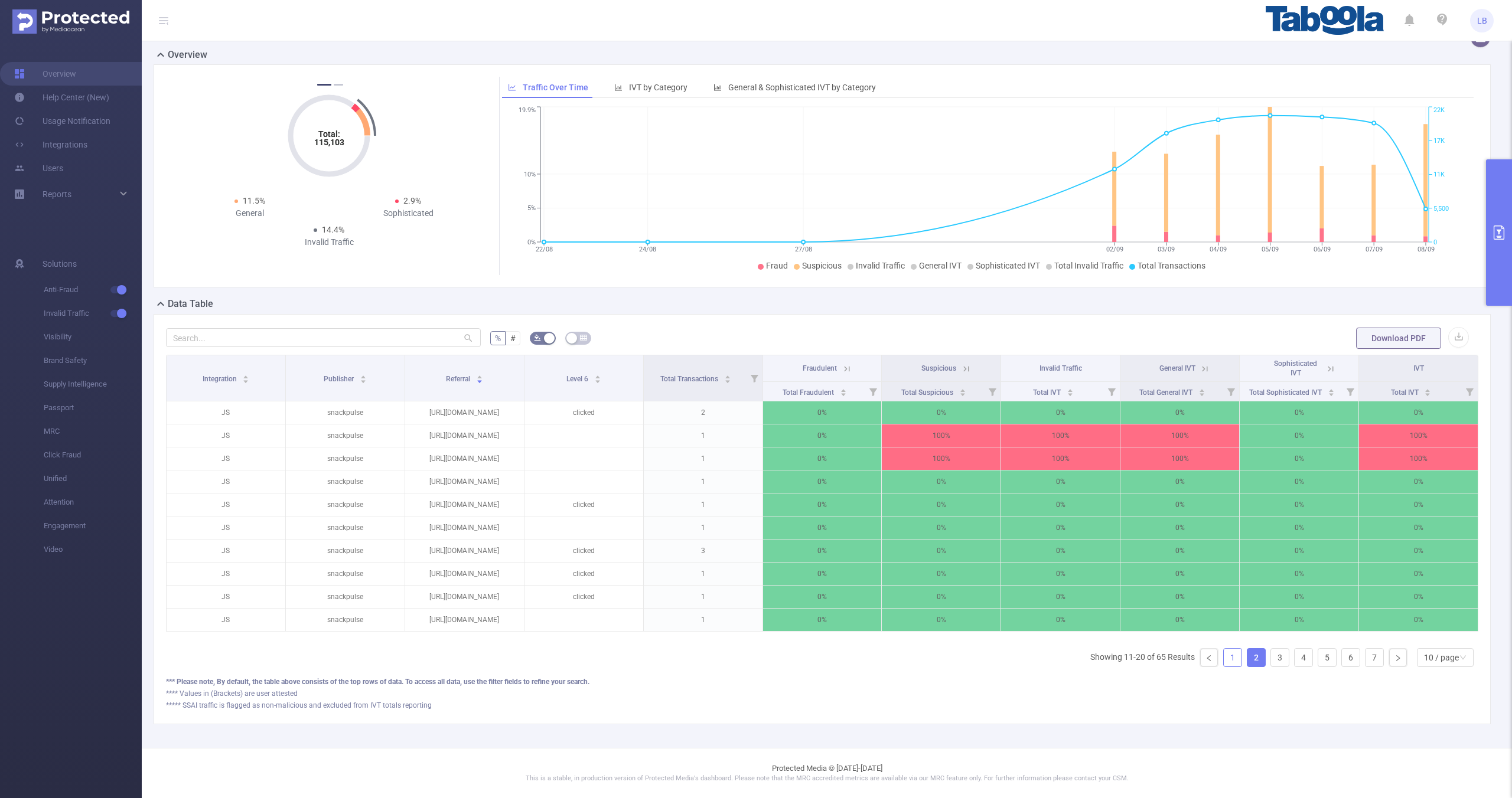
click at [1227, 666] on li "1" at bounding box center [1232, 657] width 19 height 19
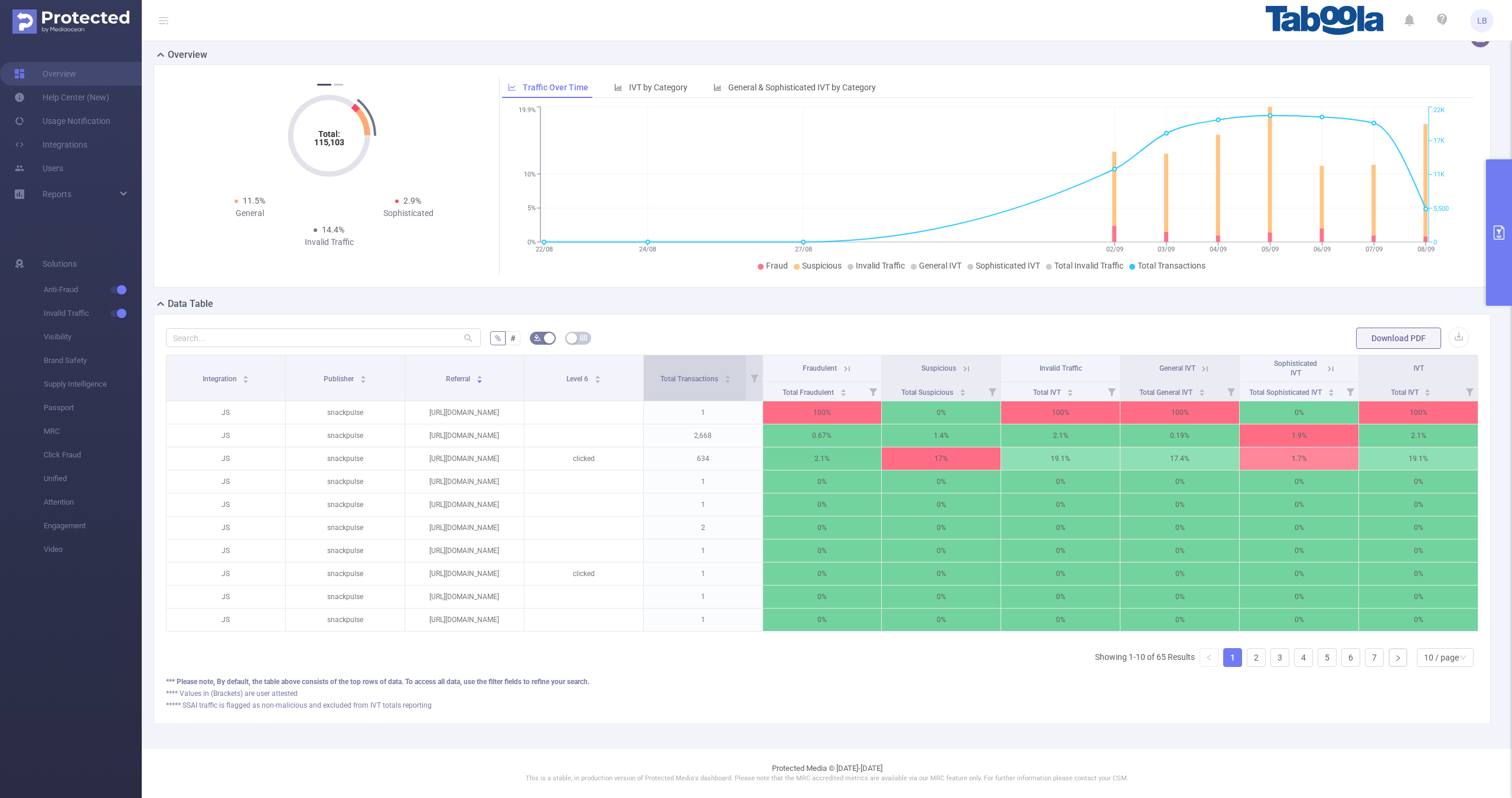
click at [698, 377] on div "Total Transactions" at bounding box center [695, 378] width 71 height 12
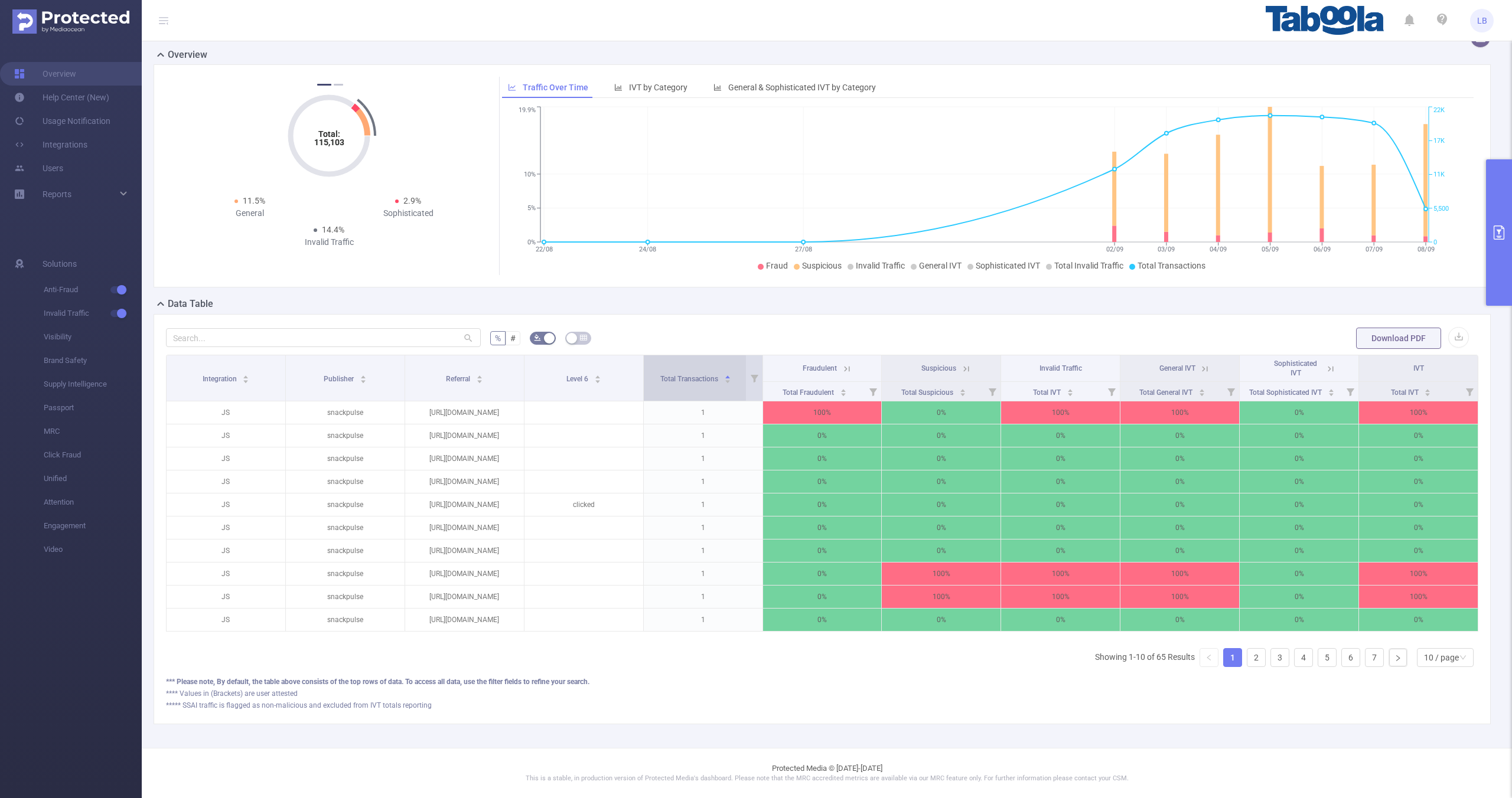
click at [698, 377] on div "Total Transactions" at bounding box center [695, 378] width 71 height 12
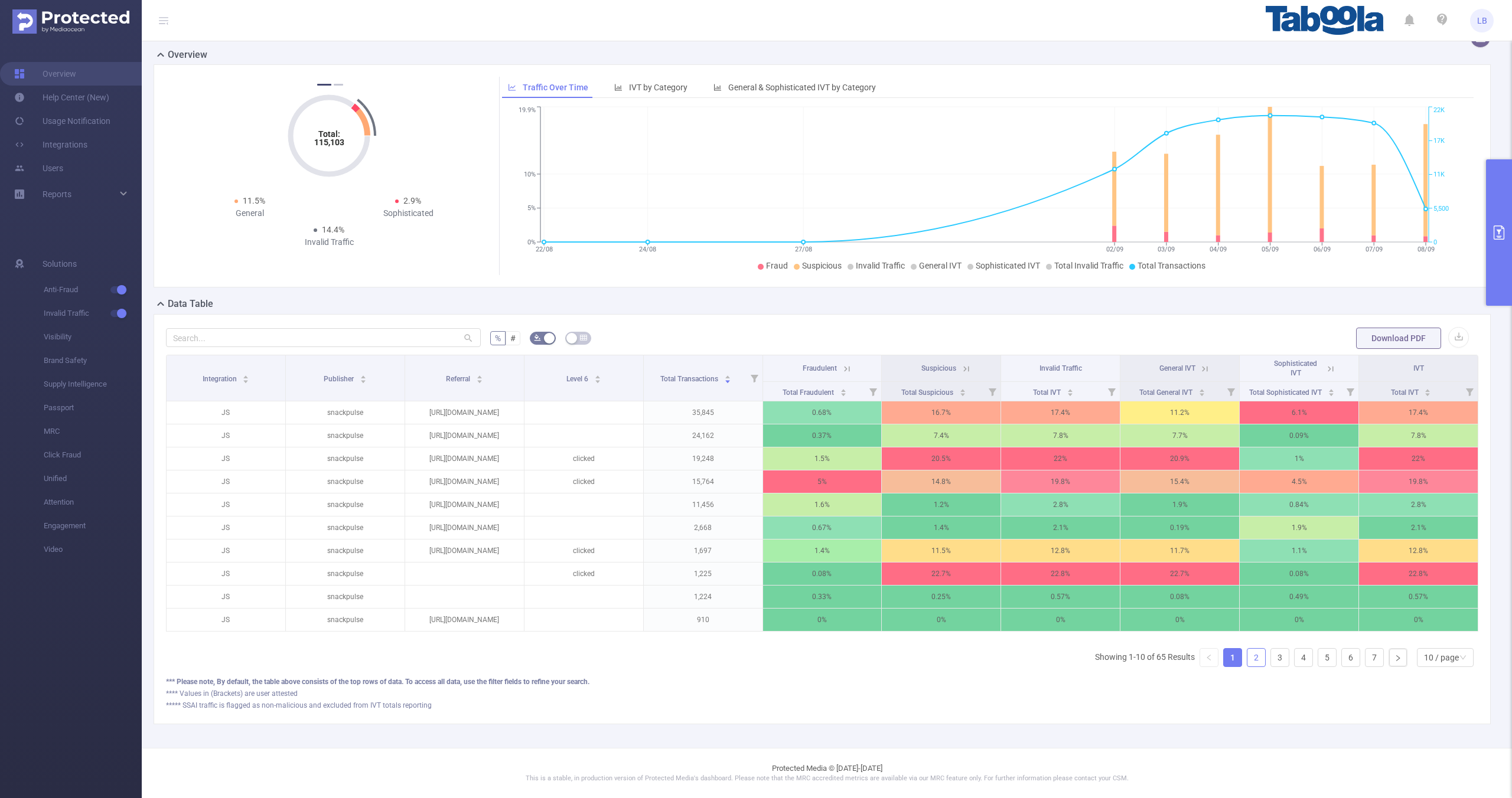
click at [1254, 656] on link "2" at bounding box center [1255, 657] width 17 height 17
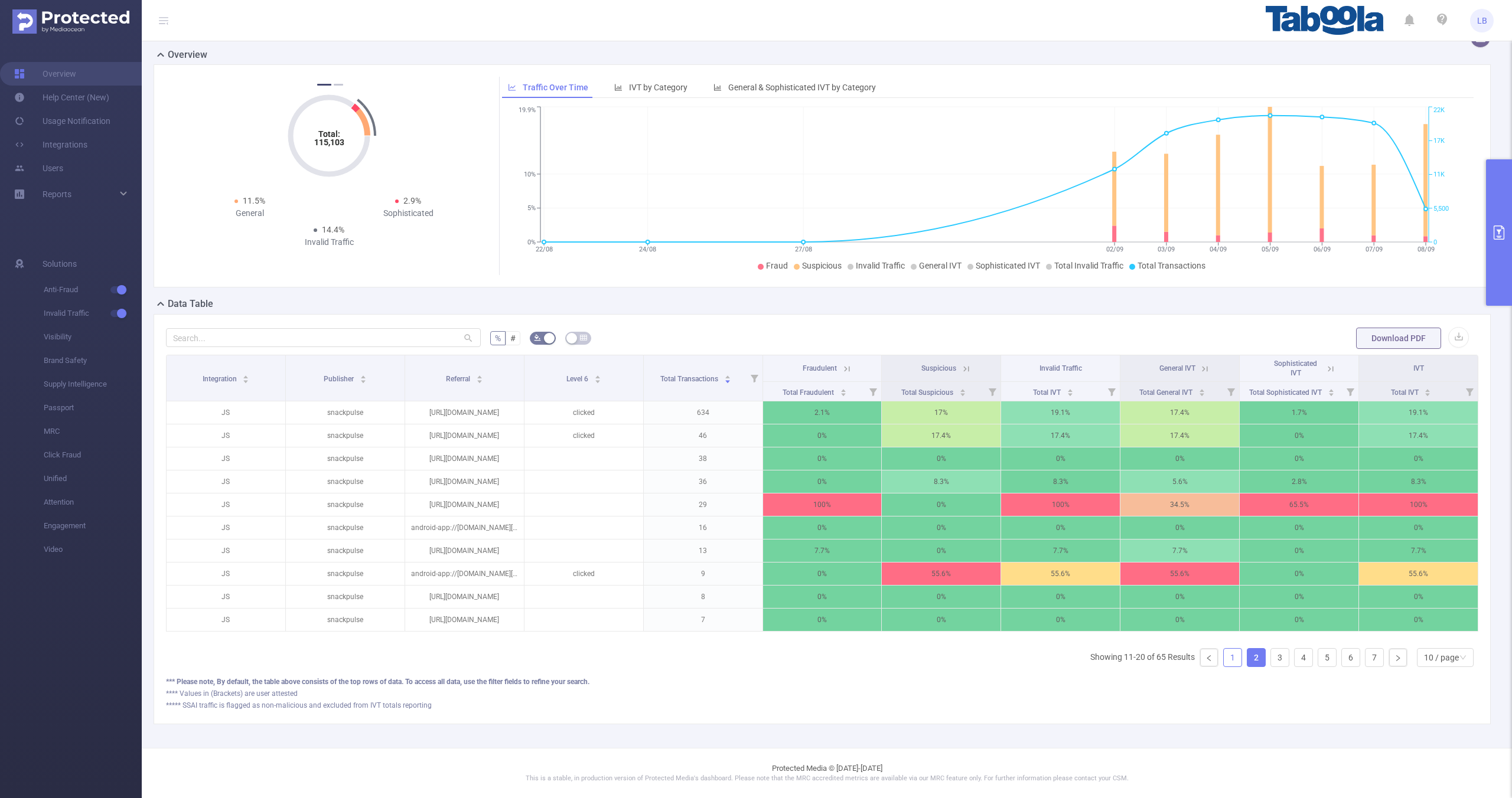
click at [1225, 664] on link "1" at bounding box center [1232, 657] width 17 height 17
